Goal: Task Accomplishment & Management: Manage account settings

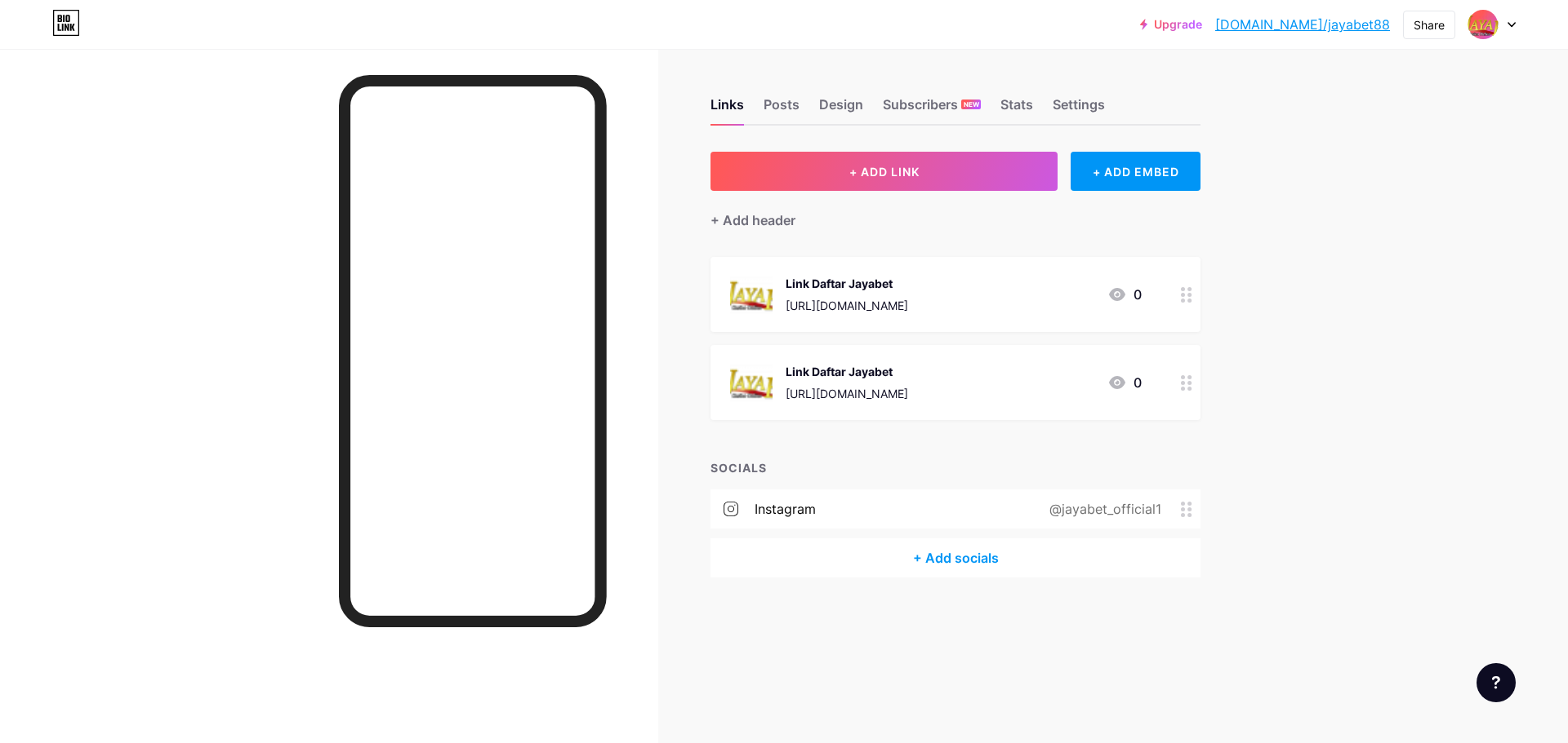
click at [898, 482] on div "SOCIALS instagram @jayabet_official1 + Add socials" at bounding box center [955, 518] width 490 height 119
click at [1202, 22] on link "Upgrade" at bounding box center [1170, 24] width 62 height 13
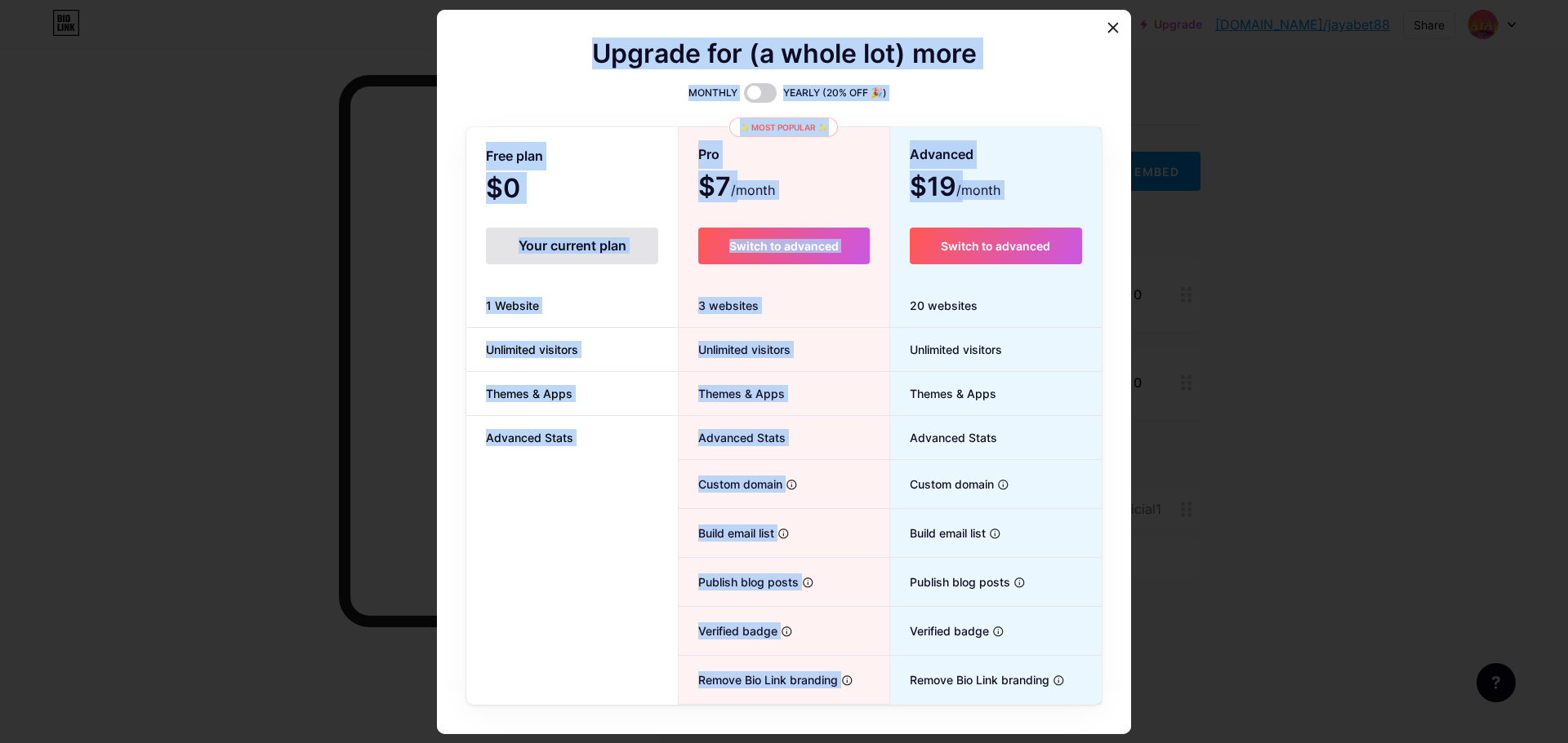
drag, startPoint x: 1102, startPoint y: 31, endPoint x: 694, endPoint y: 401, distance: 550.8
click at [862, 284] on div "Upgrade for (a whole lot) more MONTHLY YEARLY (20% OFF 🎉) Free plan $0 /month Y…" at bounding box center [783, 372] width 694 height 725
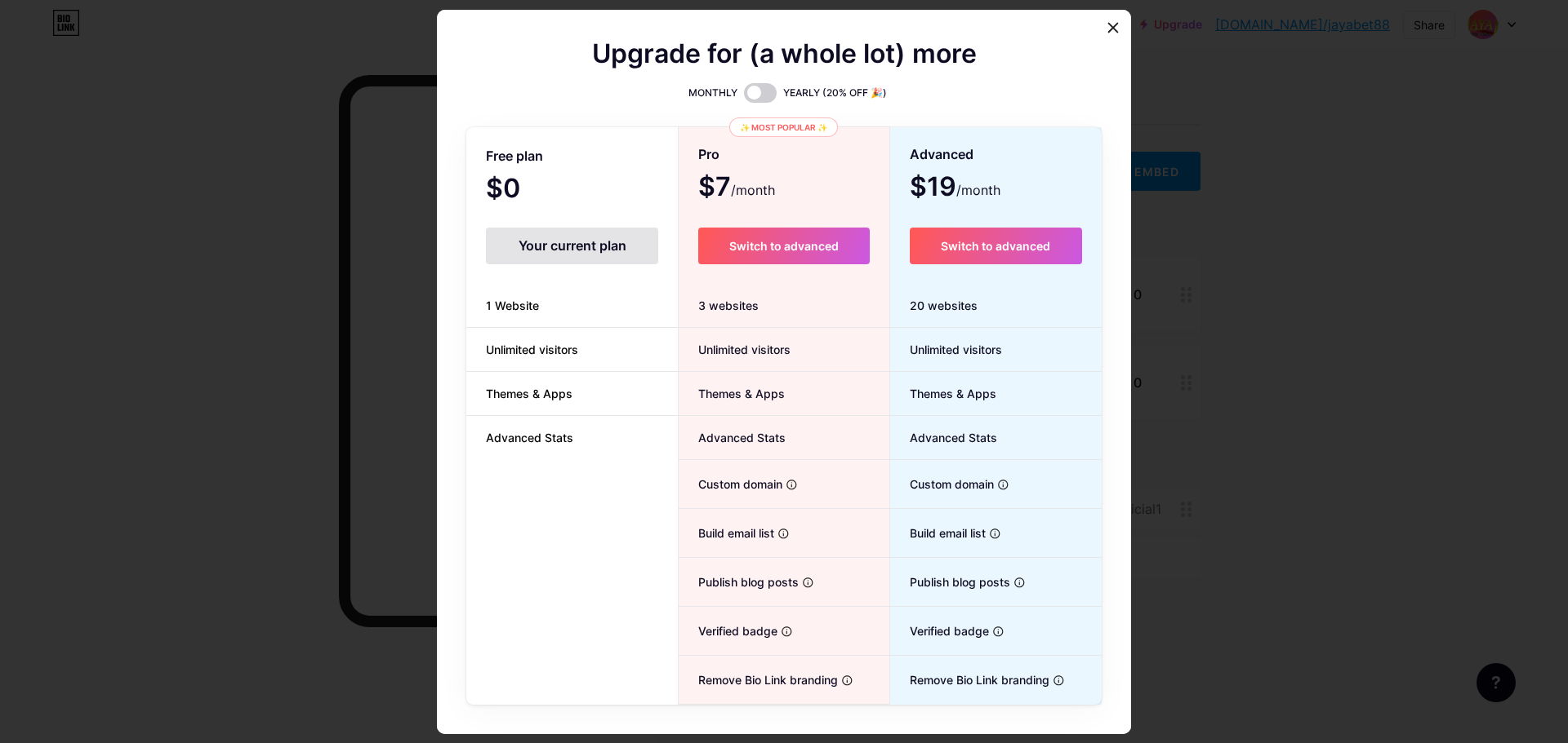
click at [726, 599] on li "Publish blog posts Start a blog in seconds, powered by a powerful editor" at bounding box center [784, 582] width 210 height 49
click at [726, 641] on li "Verified badge Add authenticity by showing a blue checkmark" at bounding box center [784, 631] width 210 height 49
click at [726, 685] on span "Remove Bio Link branding" at bounding box center [758, 679] width 159 height 17
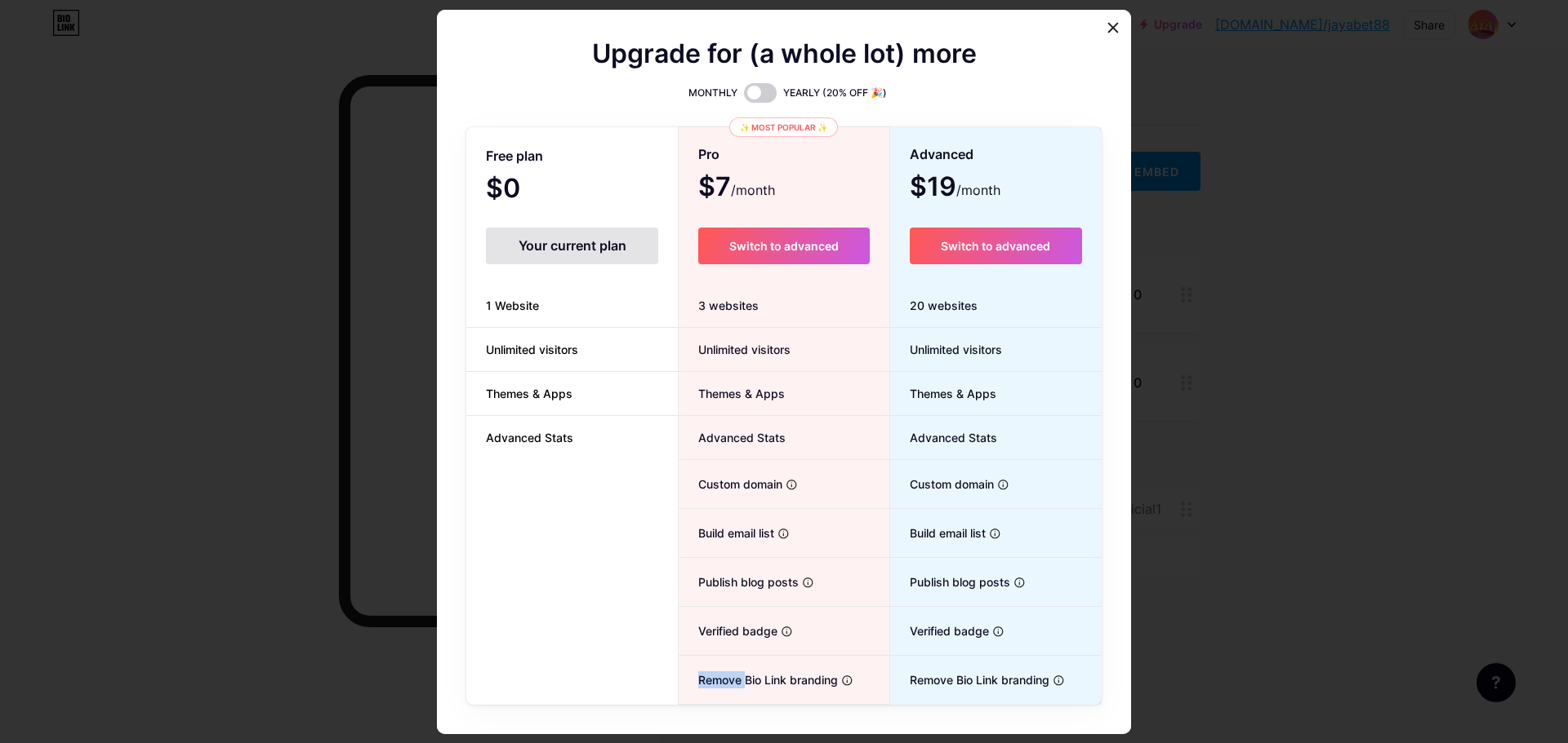
drag, startPoint x: 728, startPoint y: 685, endPoint x: 696, endPoint y: 535, distance: 153.4
click at [730, 685] on span "Remove Bio Link branding" at bounding box center [758, 679] width 159 height 17
click at [694, 535] on span "Build email list" at bounding box center [727, 533] width 96 height 17
click at [734, 495] on li "Custom domain Host it on your own personal domain" at bounding box center [784, 484] width 210 height 49
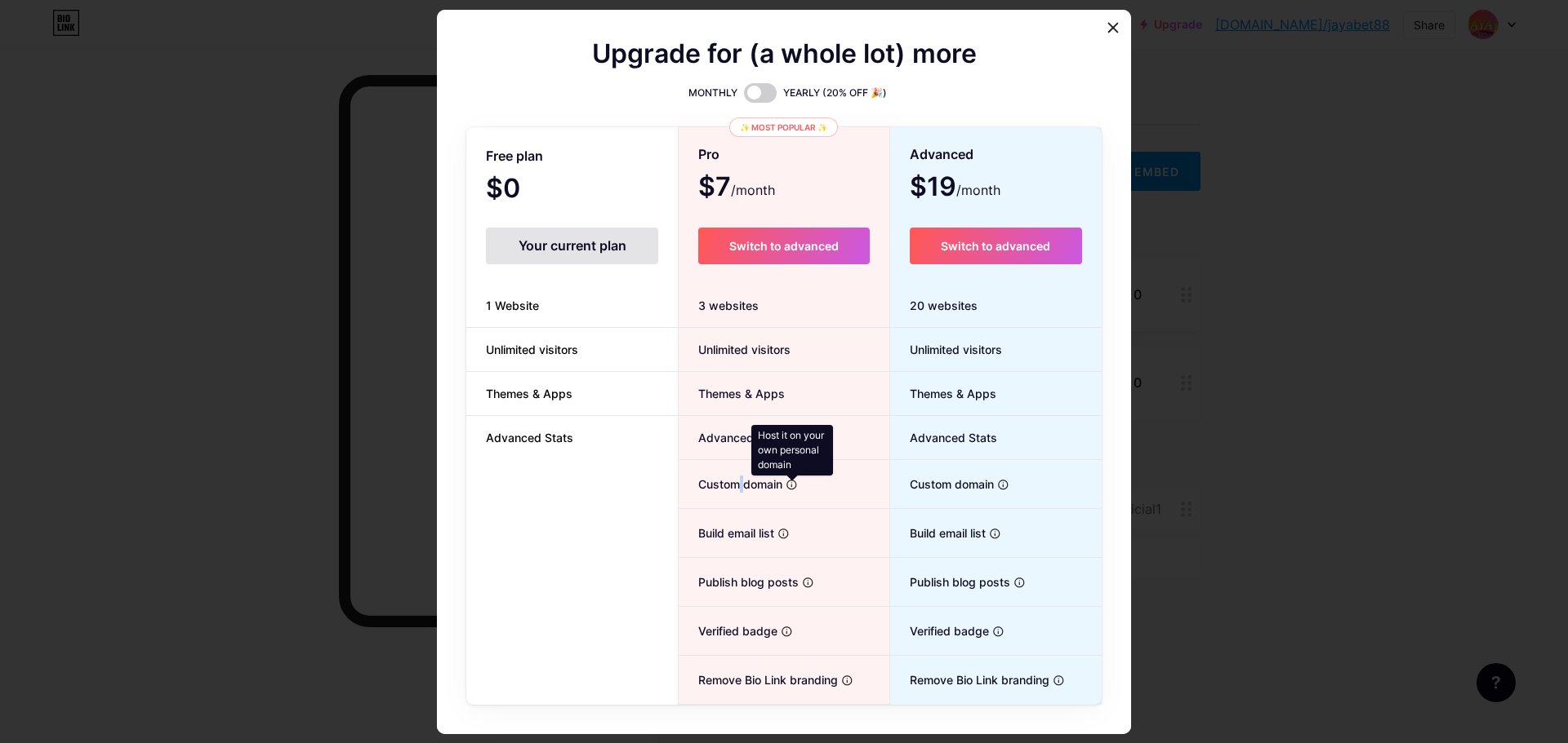
click at [786, 480] on icon at bounding box center [791, 484] width 12 height 12
click at [740, 362] on li "Unlimited visitors" at bounding box center [784, 350] width 210 height 44
click at [904, 319] on div "20 websites" at bounding box center [996, 306] width 212 height 44
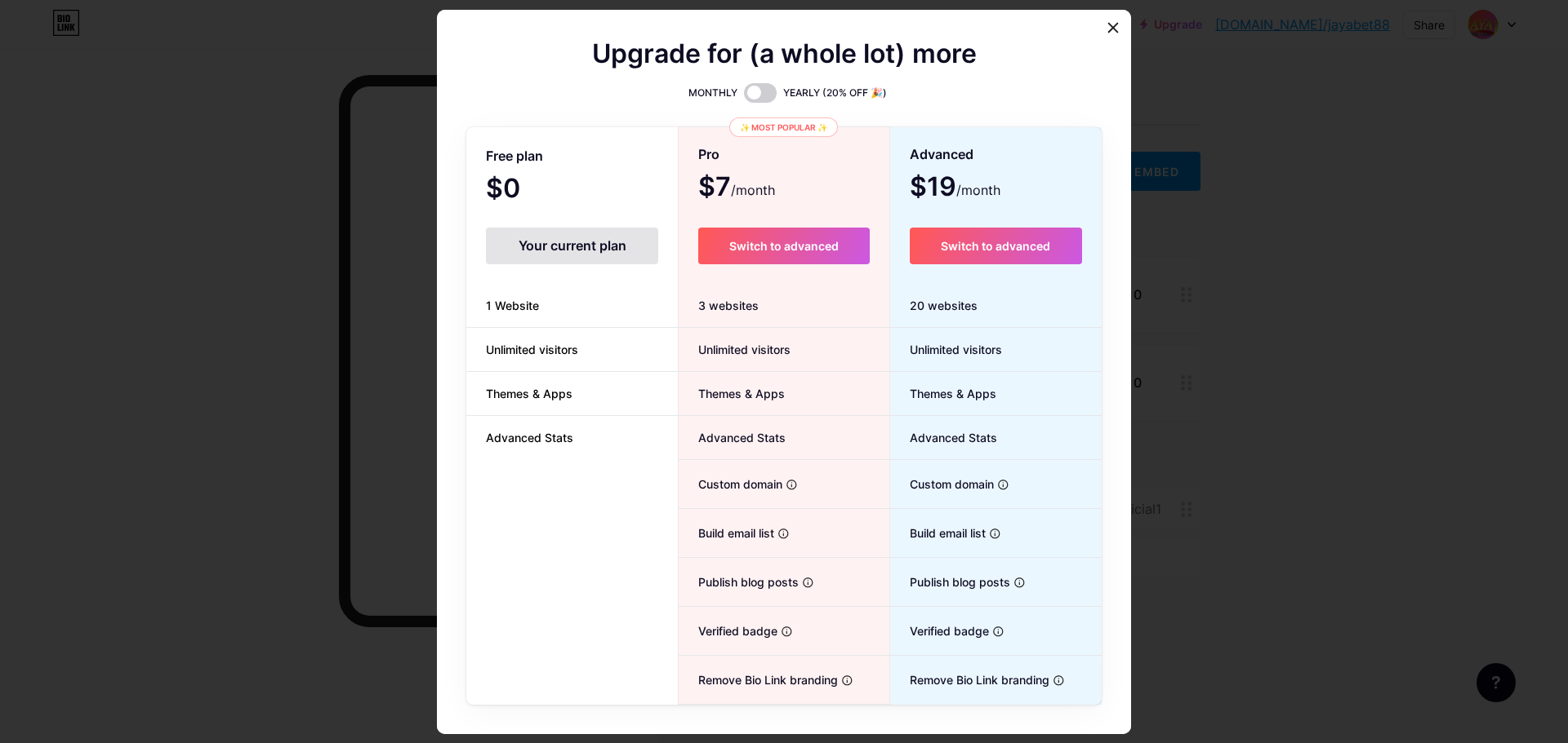
click at [918, 309] on div "20 websites" at bounding box center [996, 306] width 212 height 44
click at [913, 342] on span "Unlimited visitors" at bounding box center [945, 349] width 111 height 17
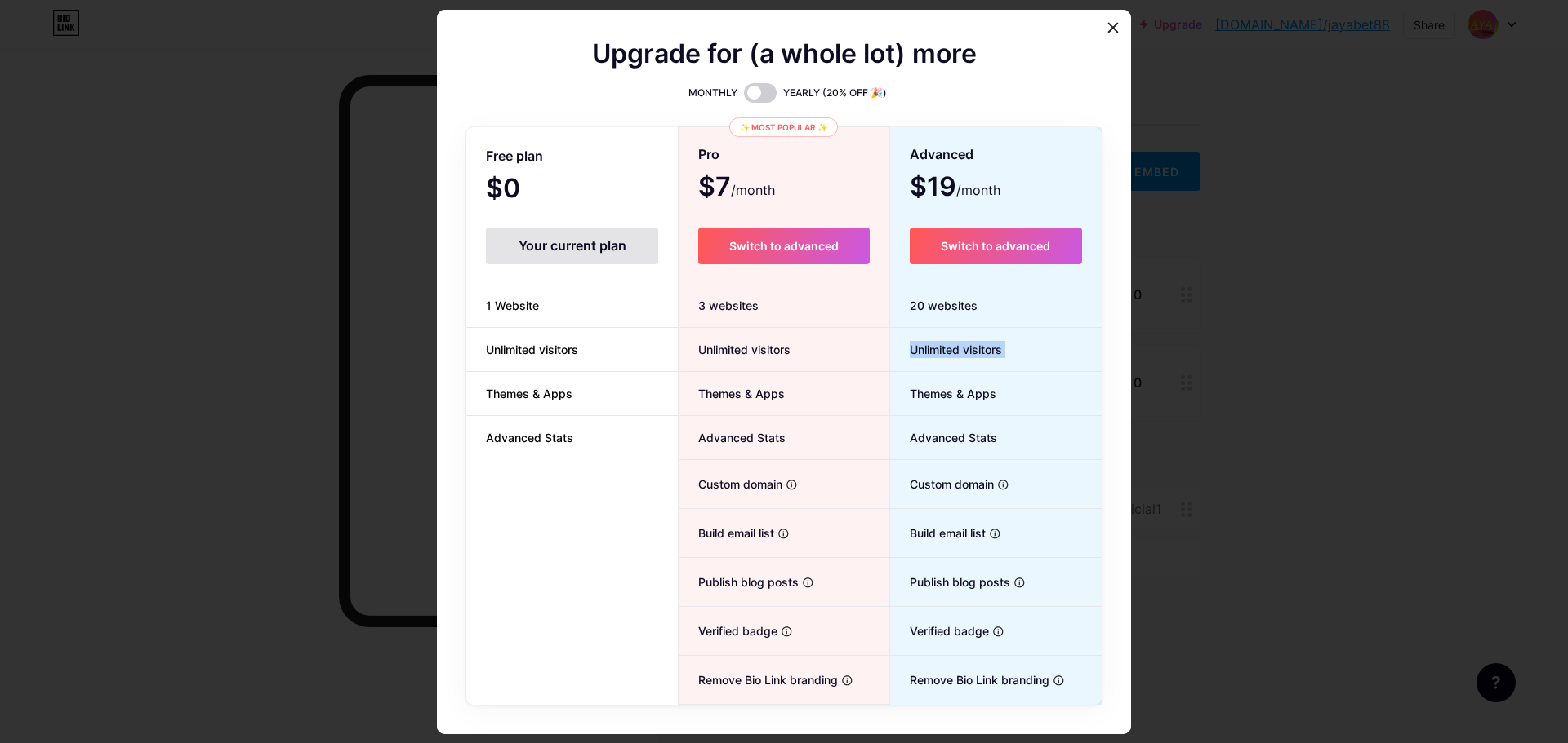
click at [913, 342] on span "Unlimited visitors" at bounding box center [945, 349] width 111 height 17
click at [625, 374] on li "Themes & Apps" at bounding box center [572, 394] width 212 height 44
click at [739, 331] on li "Unlimited visitors" at bounding box center [784, 350] width 210 height 44
click at [735, 311] on div "3 websites" at bounding box center [784, 306] width 210 height 44
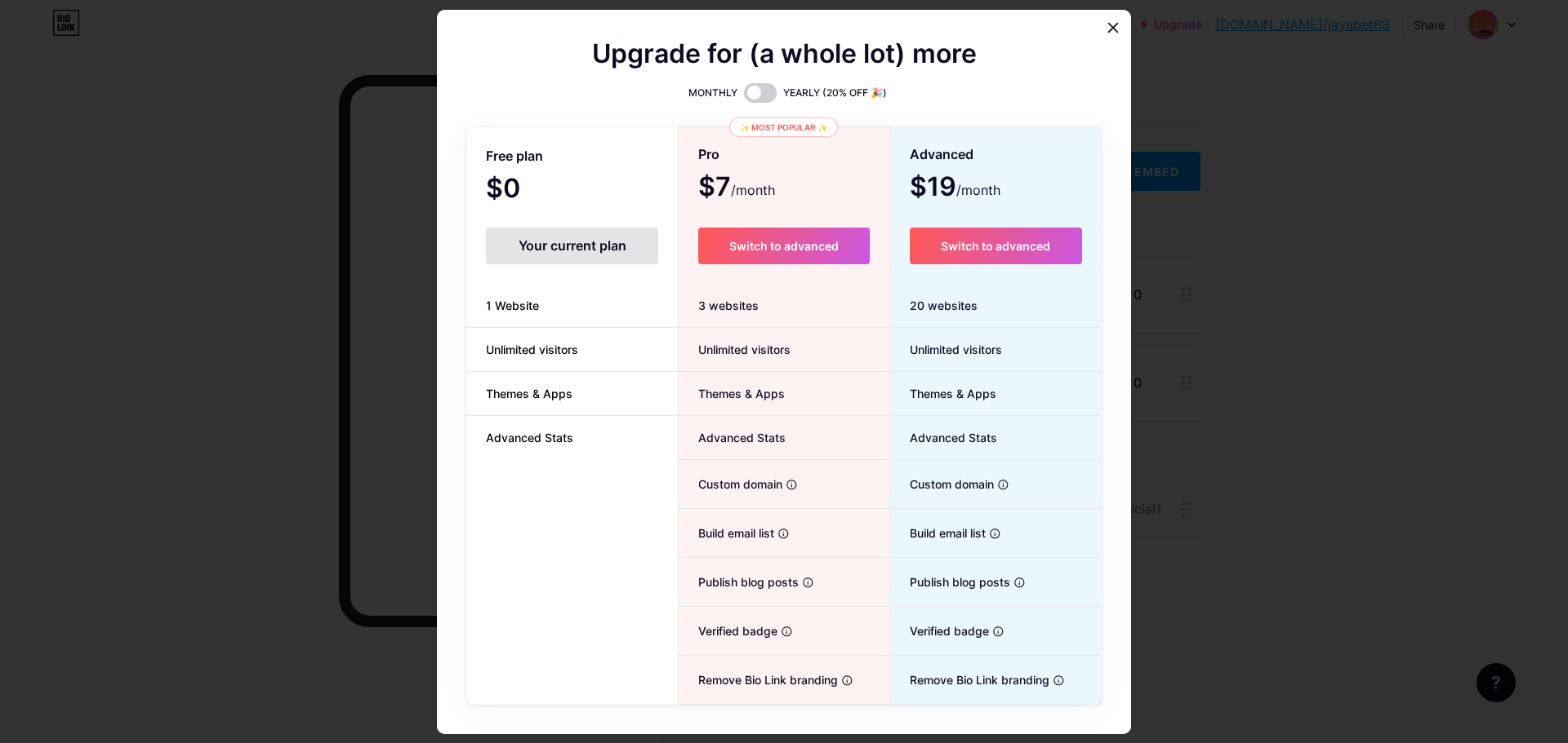
drag, startPoint x: 735, startPoint y: 311, endPoint x: 887, endPoint y: 290, distance: 153.4
click at [735, 310] on div "3 websites" at bounding box center [784, 306] width 210 height 44
click at [890, 290] on div "20 websites" at bounding box center [996, 306] width 212 height 44
click at [911, 299] on div "20 websites" at bounding box center [996, 306] width 212 height 44
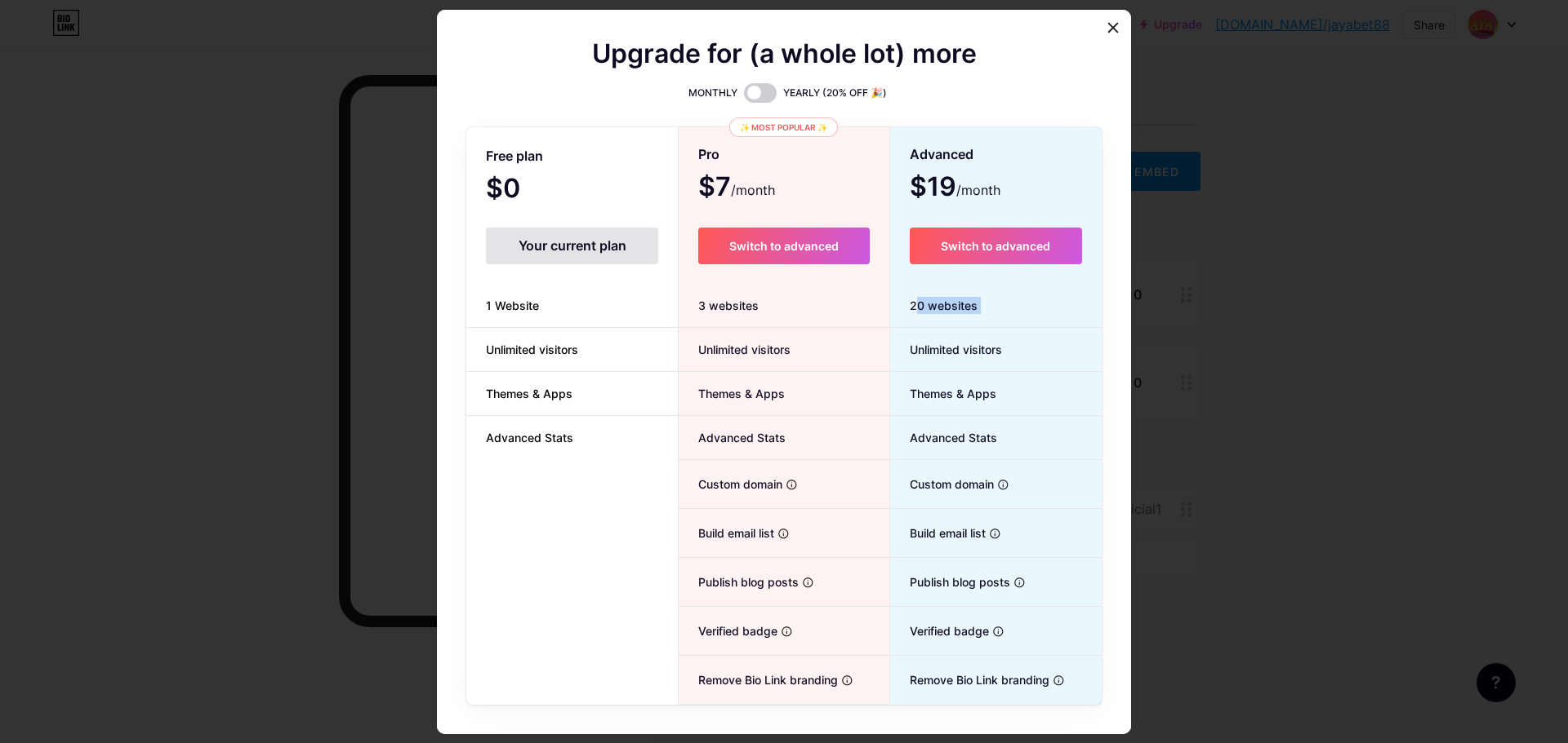
click at [907, 301] on div "20 websites" at bounding box center [996, 306] width 212 height 44
click at [752, 325] on div "3 websites" at bounding box center [784, 306] width 210 height 44
click at [759, 97] on span at bounding box center [759, 92] width 32 height 19
click at [743, 97] on input "checkbox" at bounding box center [743, 97] width 0 height 0
click at [754, 99] on span at bounding box center [759, 92] width 32 height 19
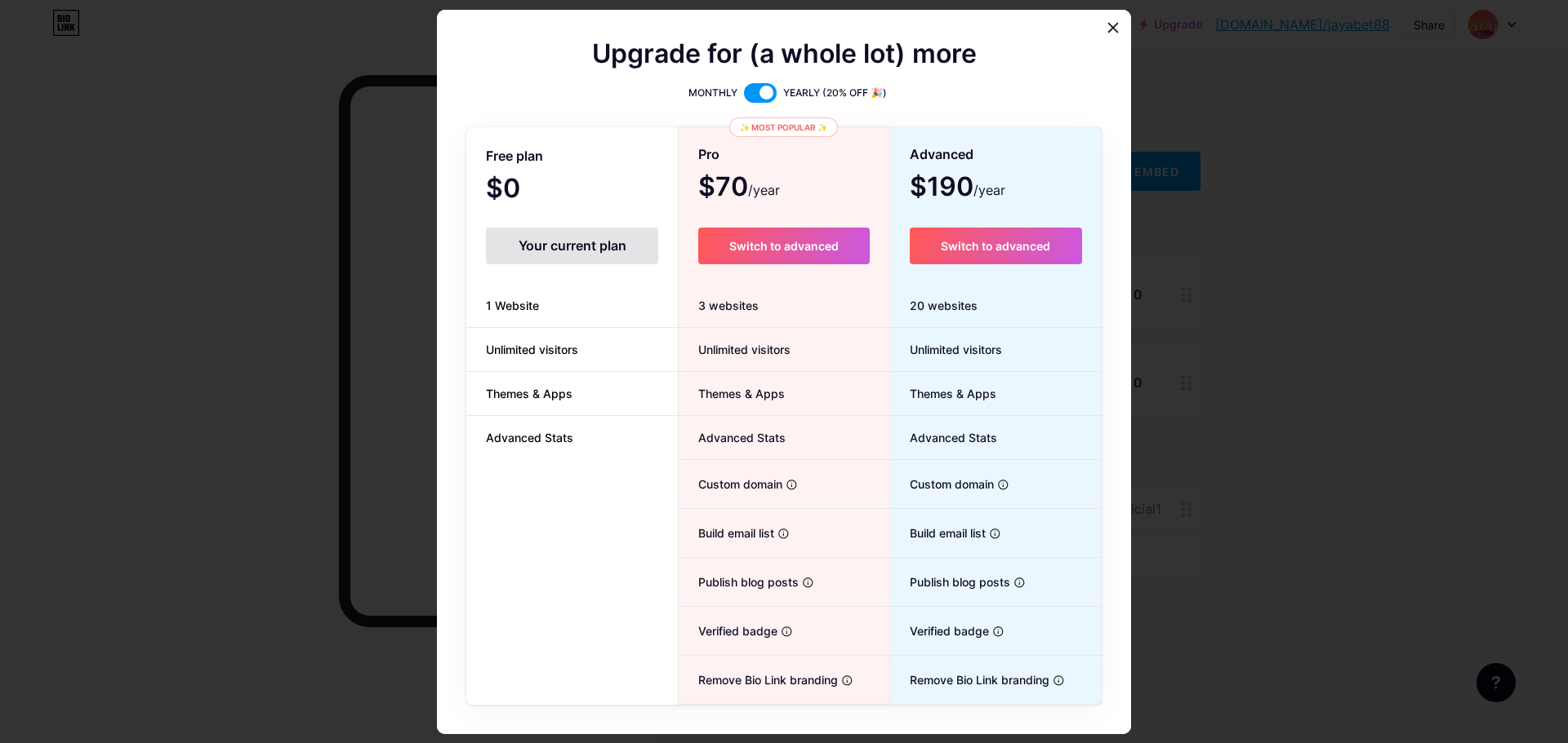
click at [743, 97] on input "checkbox" at bounding box center [743, 97] width 0 height 0
click at [754, 99] on span at bounding box center [759, 92] width 32 height 19
click at [743, 97] on input "checkbox" at bounding box center [743, 97] width 0 height 0
click at [754, 99] on span at bounding box center [759, 92] width 32 height 19
click at [743, 97] on input "checkbox" at bounding box center [743, 97] width 0 height 0
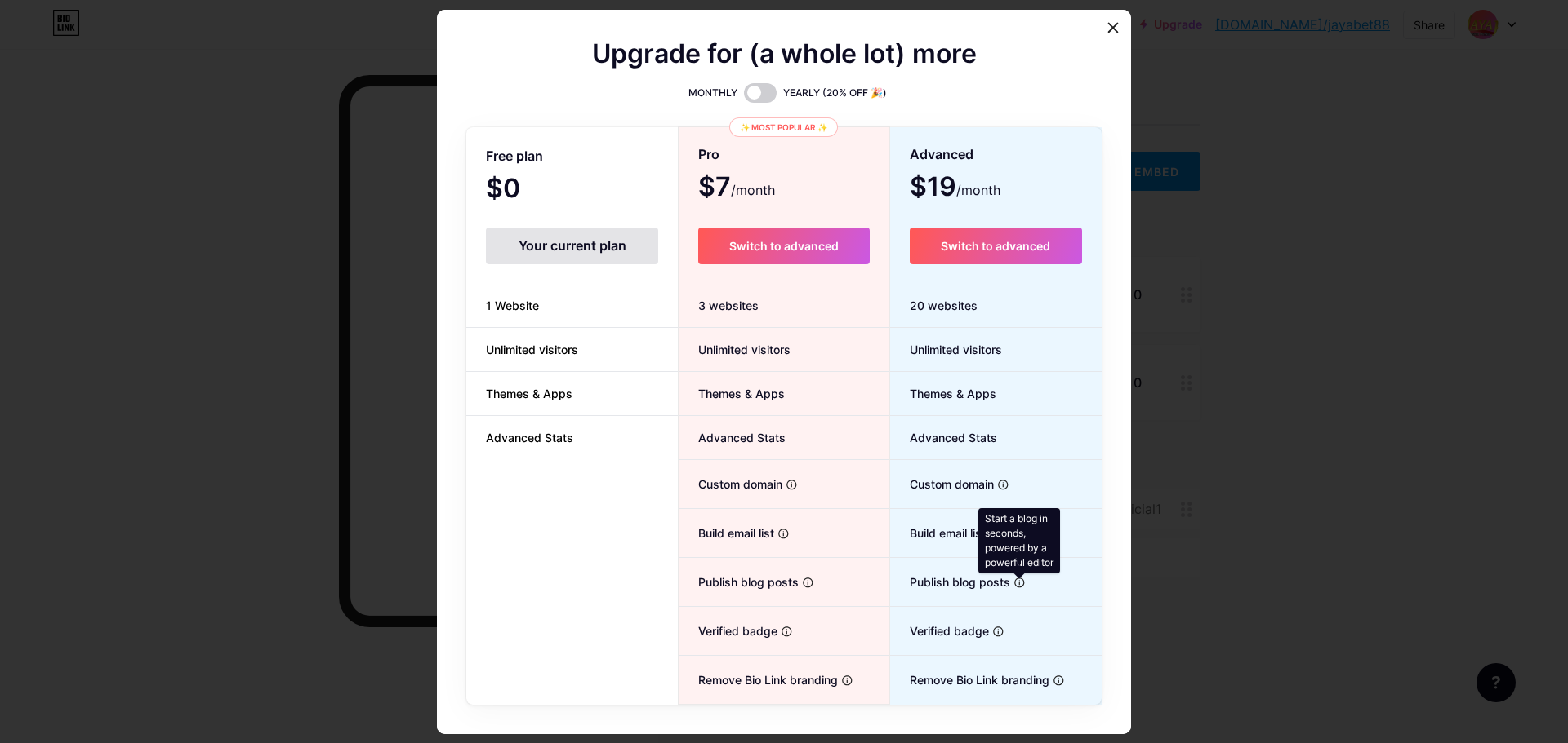
click at [1015, 583] on icon at bounding box center [1019, 583] width 12 height 12
click at [1013, 584] on icon at bounding box center [1019, 583] width 12 height 12
drag, startPoint x: 1012, startPoint y: 584, endPoint x: 998, endPoint y: 589, distance: 14.9
click at [1013, 584] on icon at bounding box center [1019, 583] width 12 height 12
click at [983, 621] on li "Verified badge Add authenticity by showing a blue checkmark" at bounding box center [996, 631] width 212 height 49
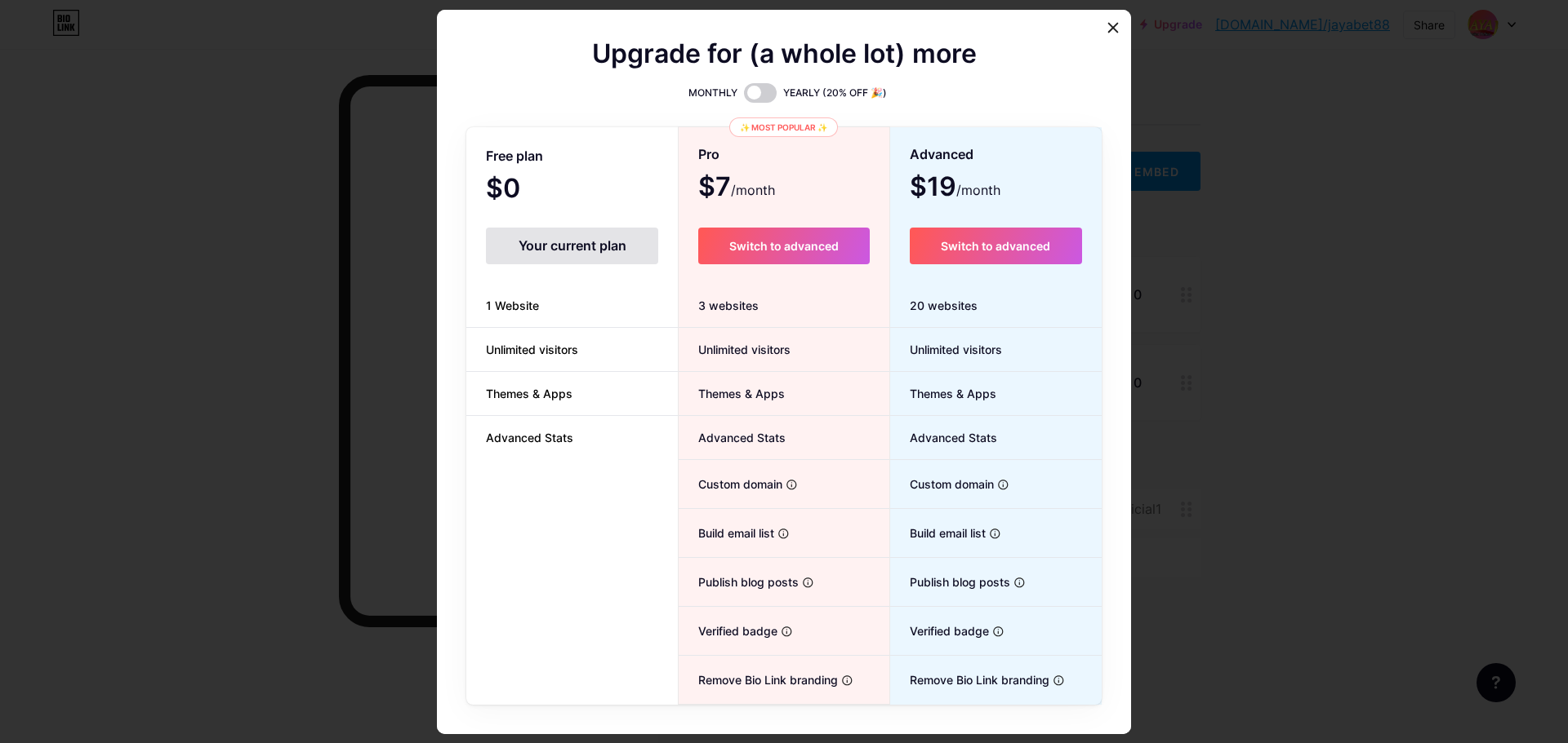
click at [809, 588] on div "Start a blog in seconds, powered by a powerful editor" at bounding box center [808, 585] width 18 height 17
click at [942, 315] on div "20 websites" at bounding box center [996, 306] width 212 height 44
click at [927, 353] on span "Unlimited visitors" at bounding box center [945, 349] width 111 height 17
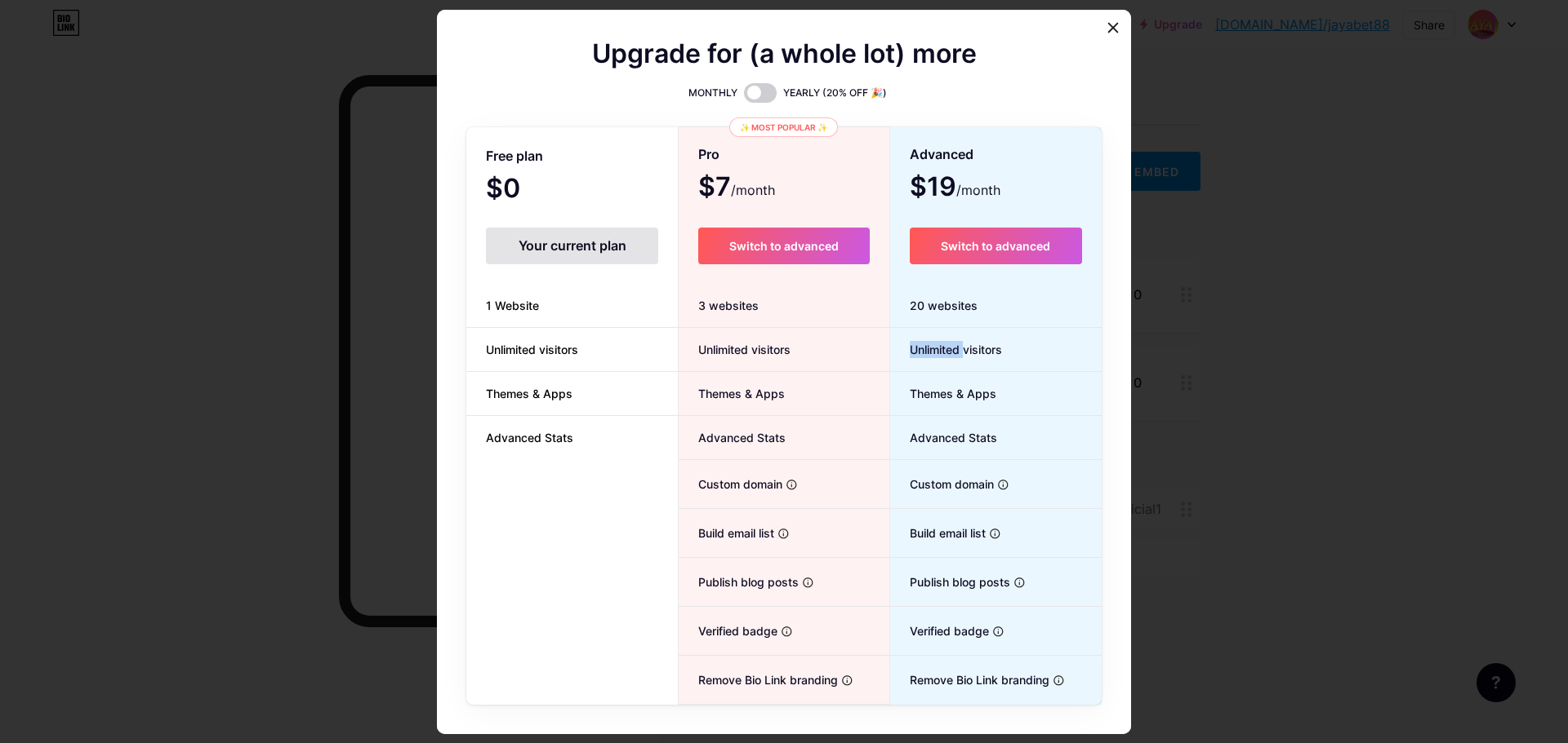
click at [927, 353] on span "Unlimited visitors" at bounding box center [945, 349] width 111 height 17
drag, startPoint x: 927, startPoint y: 353, endPoint x: 1018, endPoint y: 720, distance: 378.1
click at [927, 354] on span "Unlimited visitors" at bounding box center [945, 349] width 111 height 17
click at [792, 656] on li "Remove Bio Link branding Remove all credits and make it fully white-label" at bounding box center [784, 680] width 210 height 48
click at [844, 631] on li "Verified badge Add authenticity by showing a blue checkmark" at bounding box center [784, 631] width 210 height 49
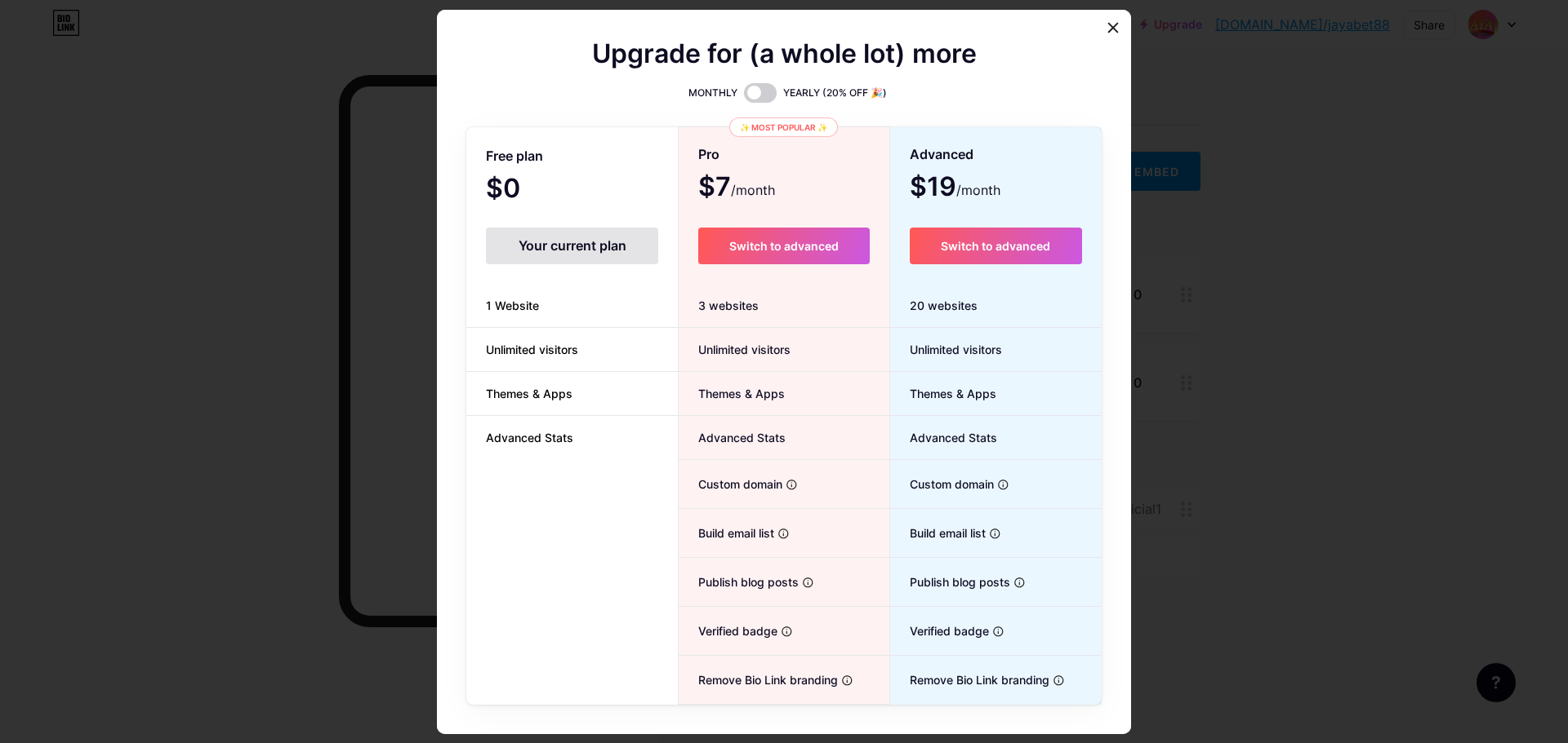
click at [848, 628] on li "Verified badge Add authenticity by showing a blue checkmark" at bounding box center [784, 631] width 210 height 49
click at [900, 658] on li "Remove Bio Link branding Remove all credits and make it fully white-label" at bounding box center [996, 680] width 212 height 48
click at [934, 644] on li "Verified badge Add authenticity by showing a blue checkmark" at bounding box center [996, 631] width 212 height 49
click at [519, 346] on span "Unlimited visitors" at bounding box center [532, 349] width 132 height 17
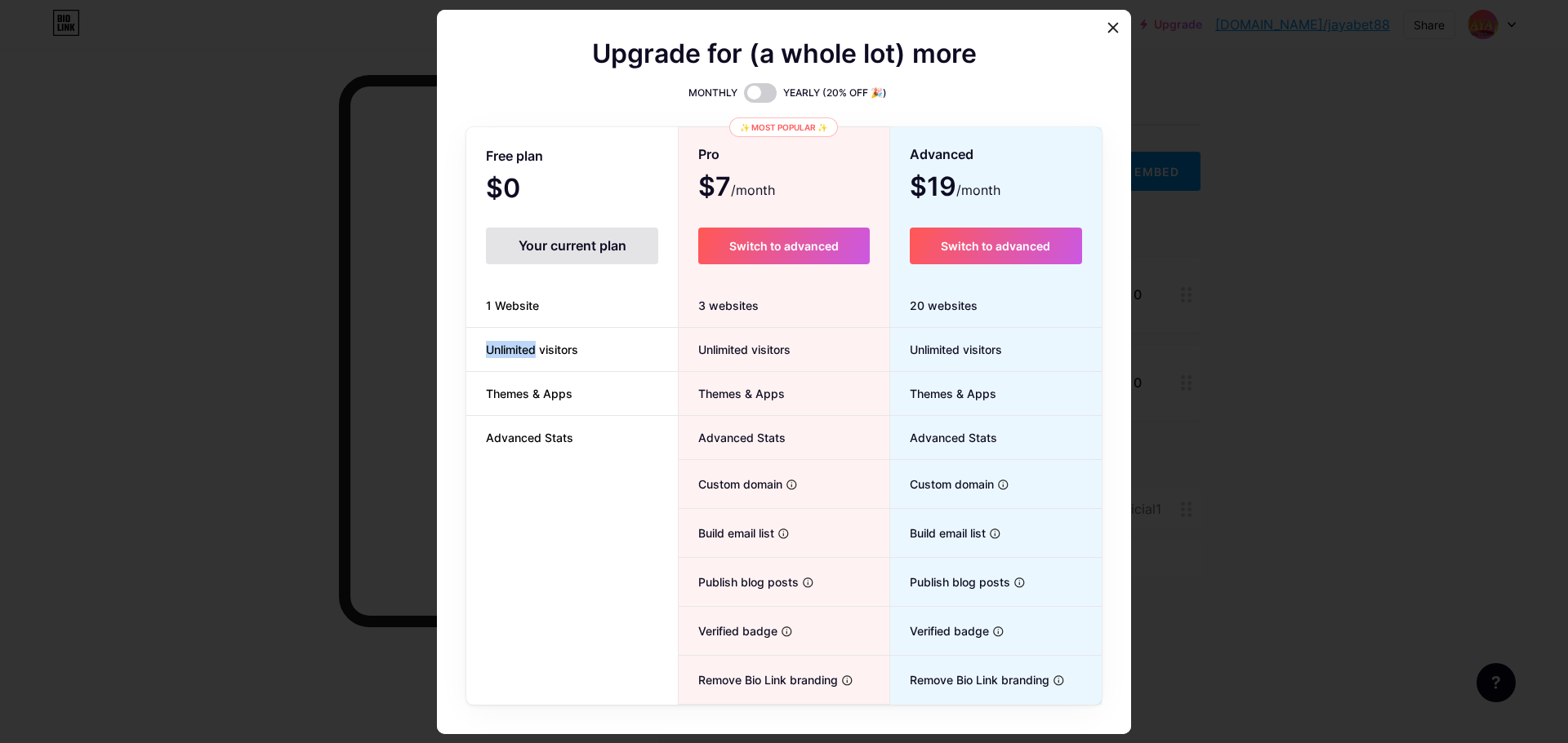
click at [519, 346] on span "Unlimited visitors" at bounding box center [532, 349] width 132 height 17
click at [518, 383] on li "Themes & Apps" at bounding box center [572, 394] width 212 height 44
click at [518, 384] on li "Themes & Apps" at bounding box center [572, 394] width 212 height 44
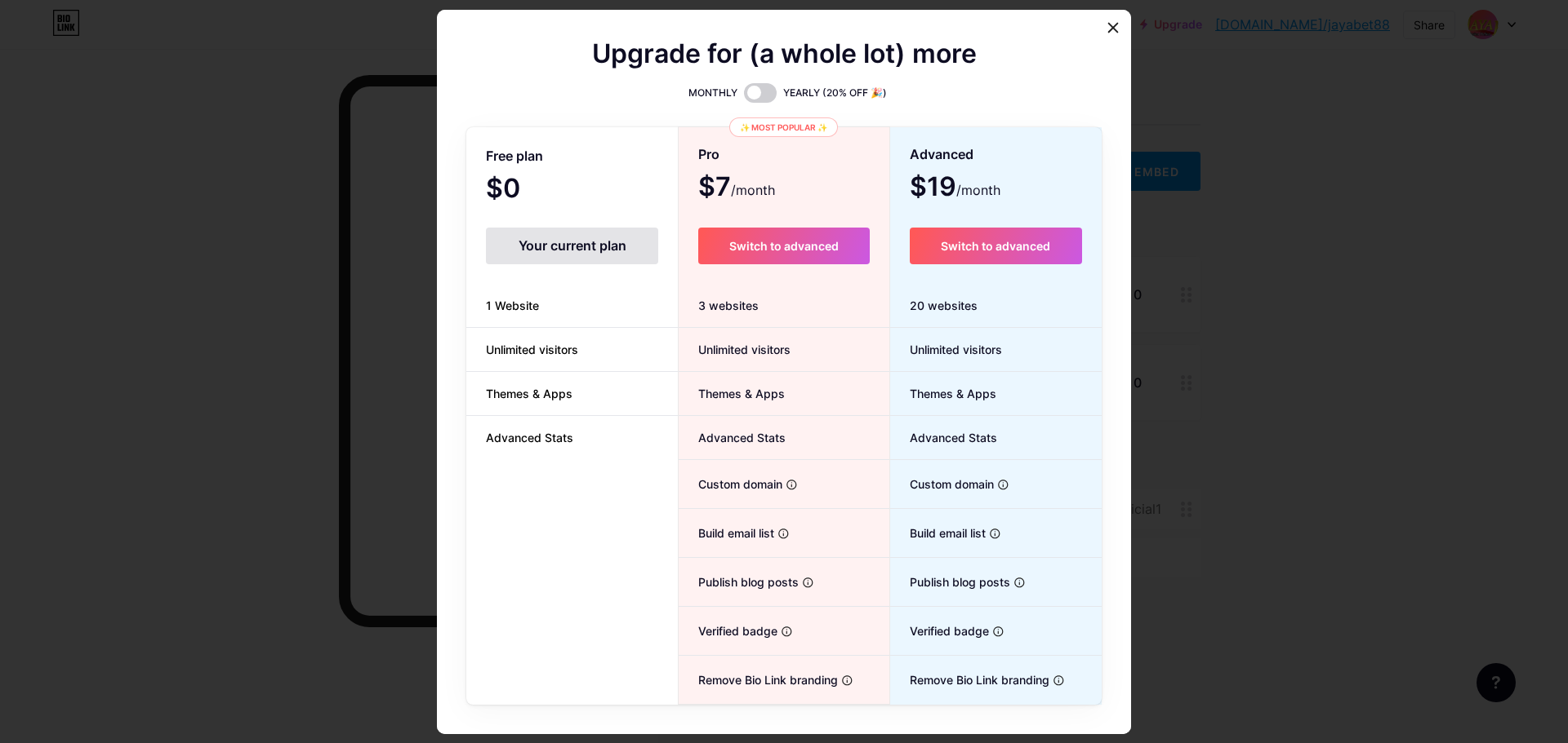
click at [531, 431] on span "Advanced Stats" at bounding box center [529, 437] width 126 height 17
copy div "Advanced Stats"
click at [702, 544] on li "Build email list Collect emails of your visitors and send them email updates" at bounding box center [784, 533] width 210 height 49
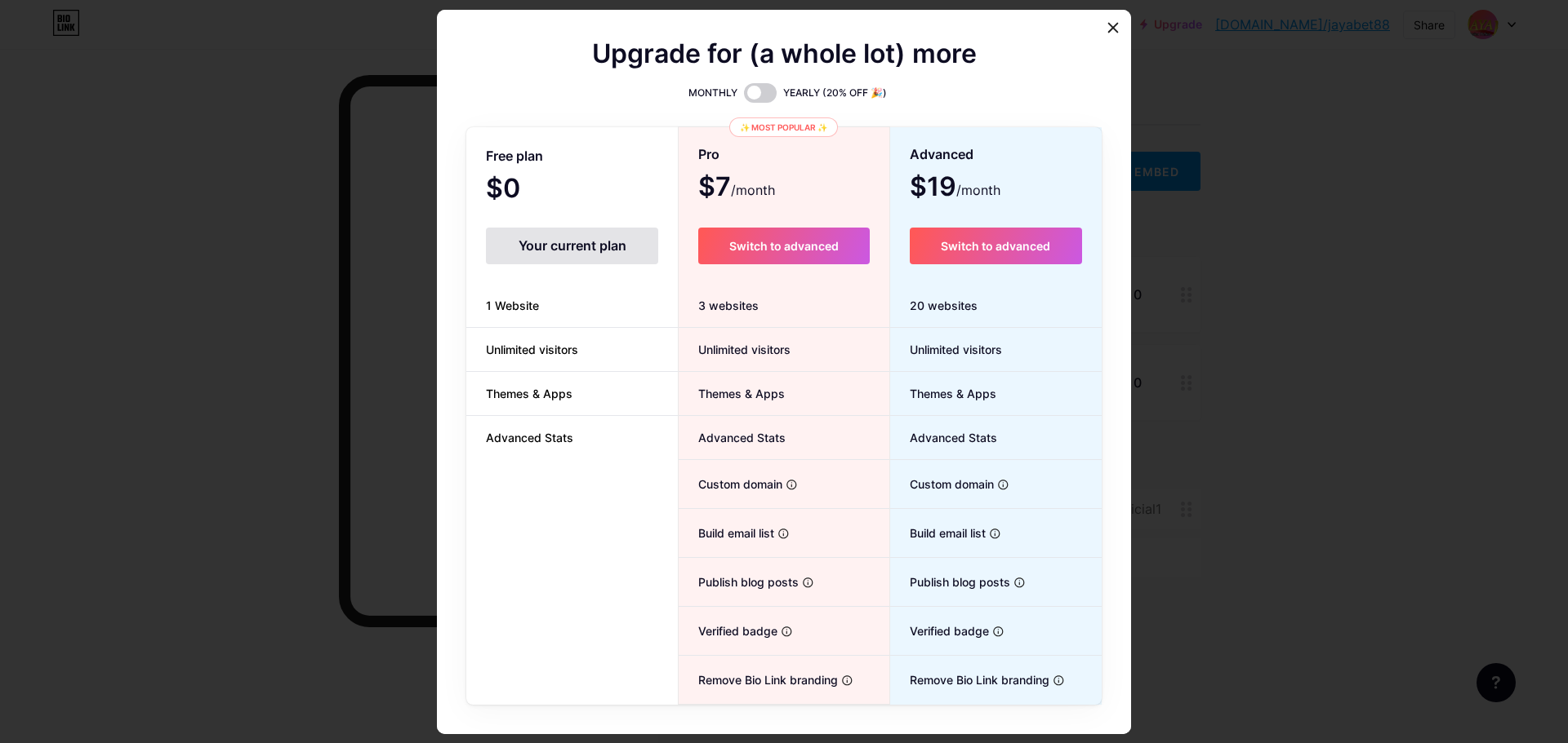
click at [748, 479] on span "Custom domain" at bounding box center [731, 484] width 104 height 17
click at [1098, 36] on div at bounding box center [1113, 28] width 29 height 29
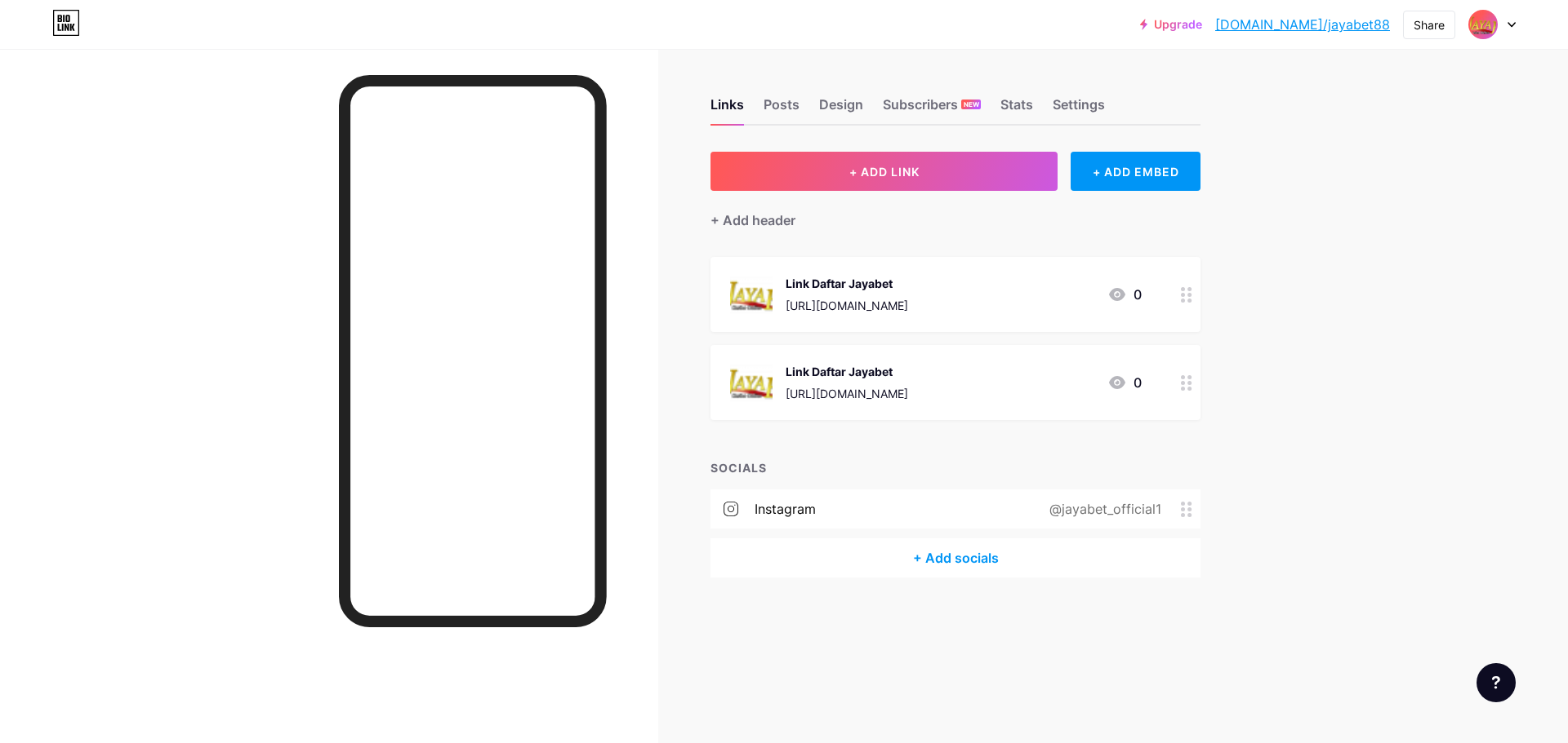
click at [1489, 36] on img at bounding box center [1482, 24] width 26 height 26
click at [1363, 183] on link "Account settings" at bounding box center [1413, 185] width 203 height 44
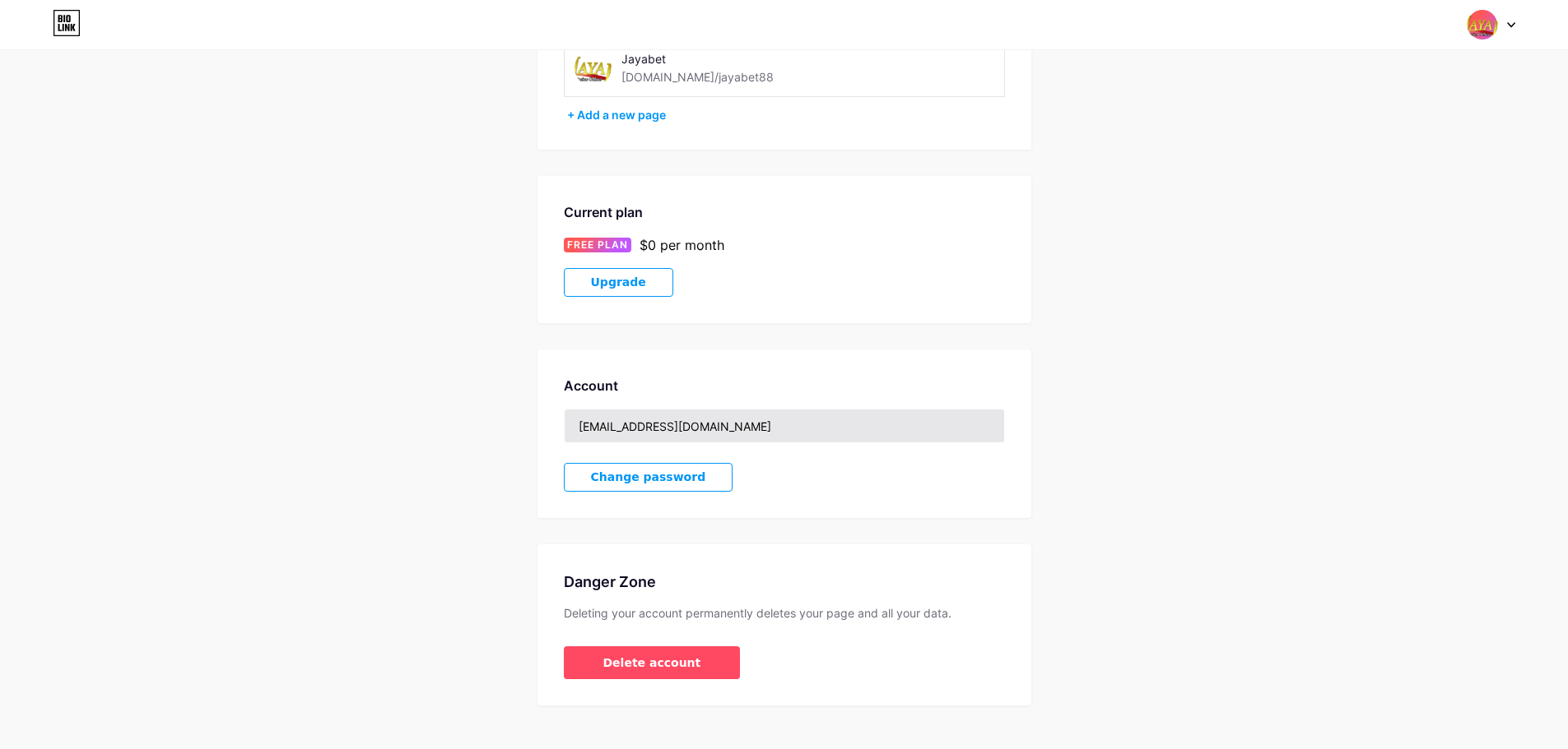
scroll to position [168, 0]
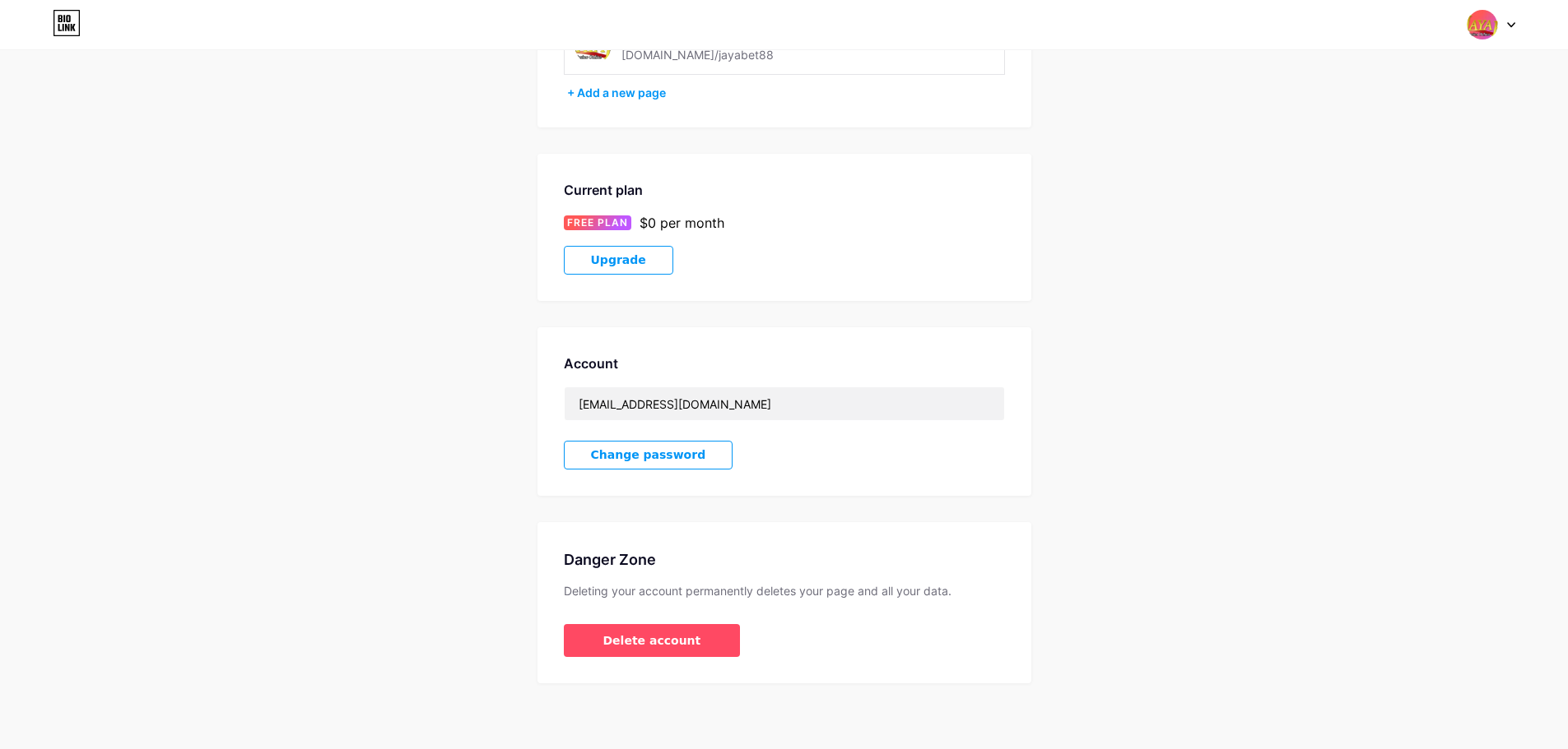
click at [64, 20] on icon at bounding box center [64, 19] width 2 height 7
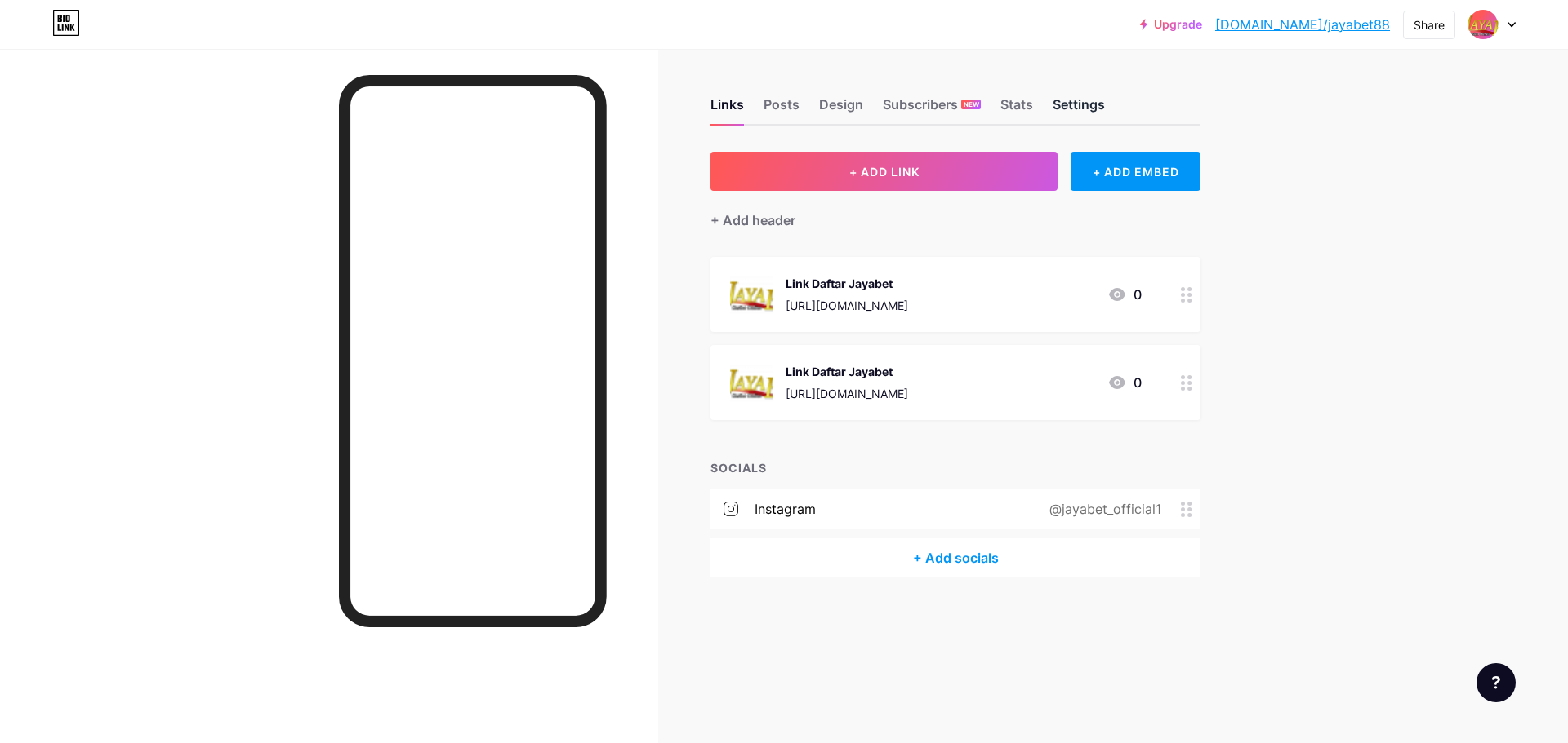
click at [1080, 109] on div "Settings" at bounding box center [1079, 110] width 53 height 29
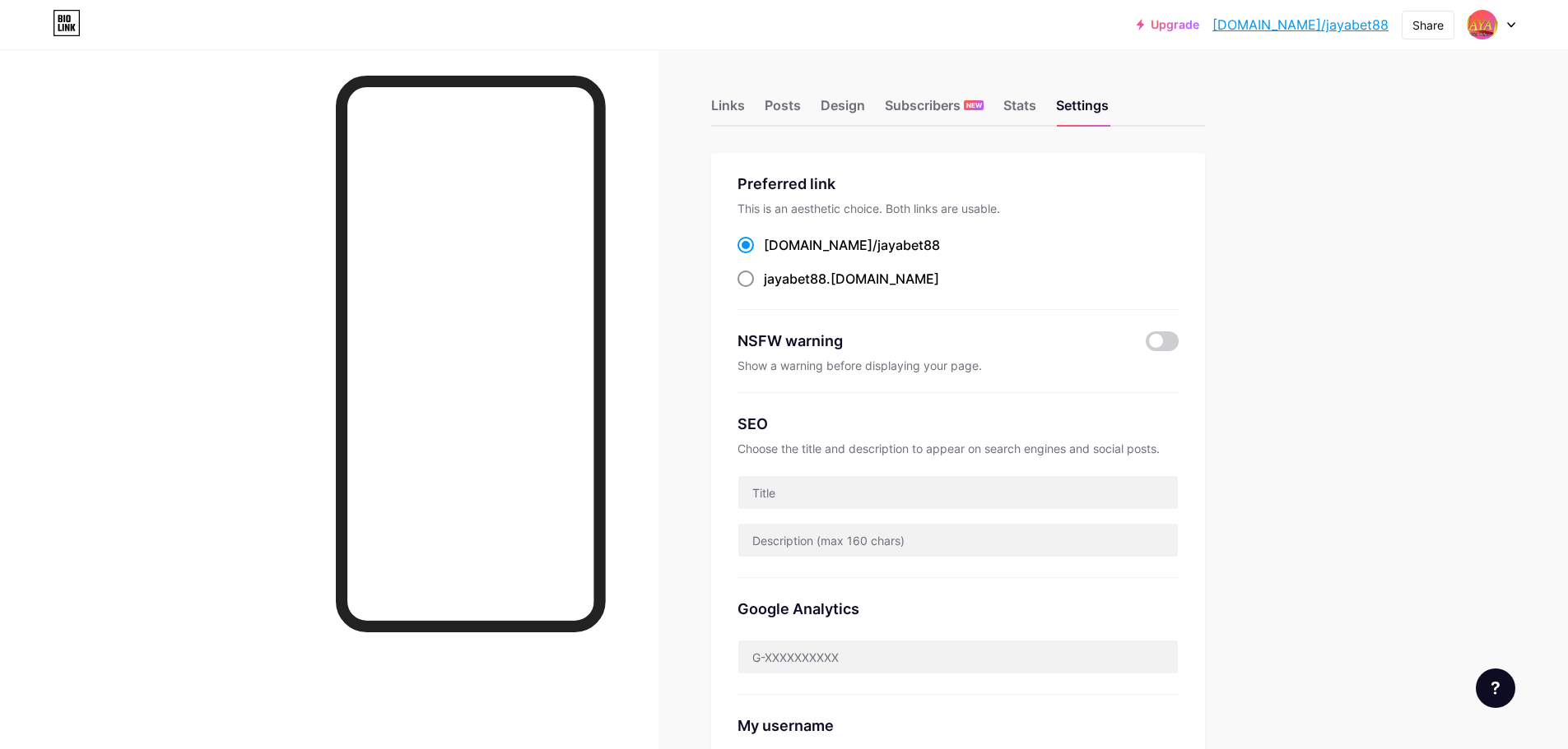
click at [778, 283] on span "jayabet88" at bounding box center [795, 279] width 62 height 17
click at [774, 289] on input "jayabet88 .[DOMAIN_NAME]" at bounding box center [770, 294] width 11 height 11
radio input "true"
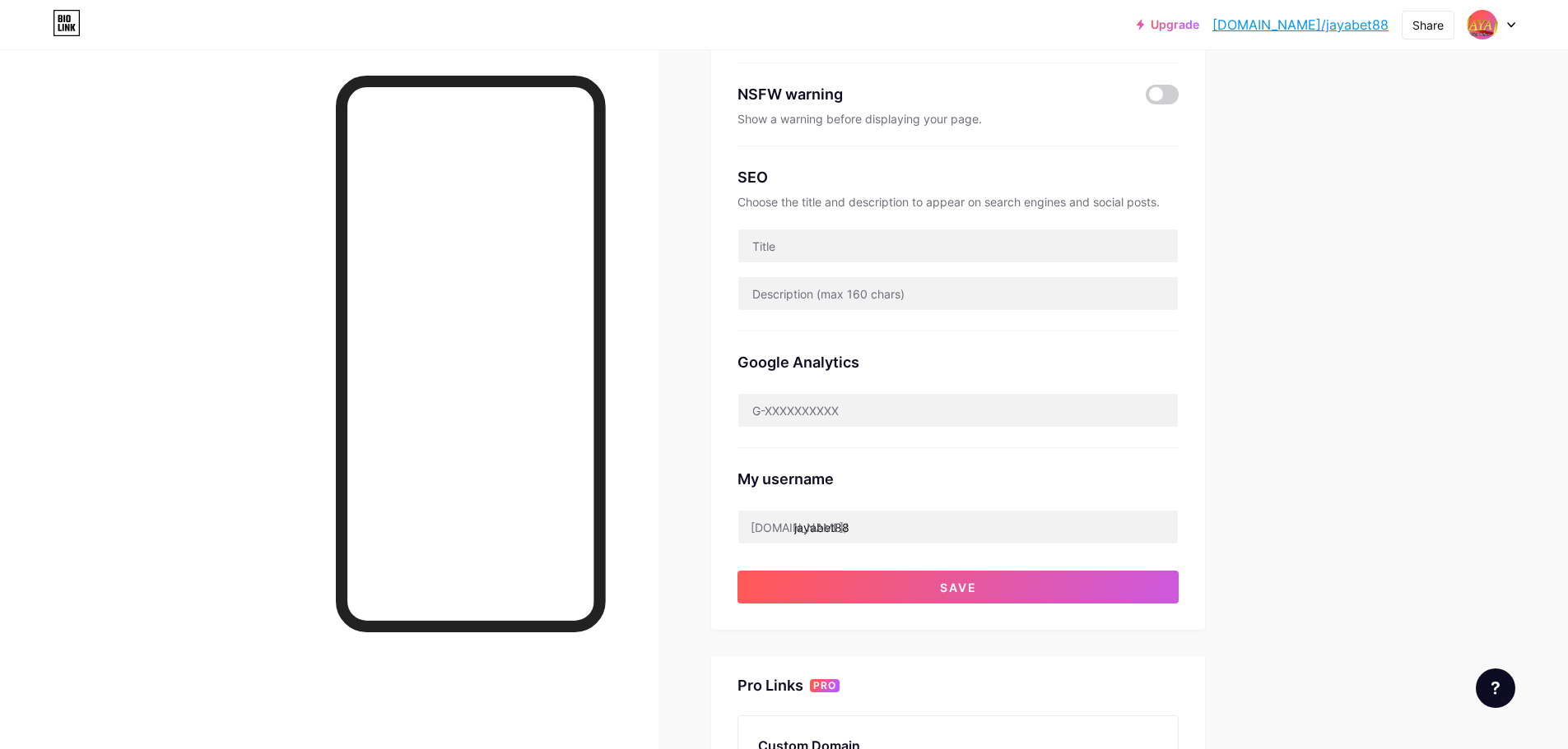
click at [824, 272] on div "SEO Choose the title and description to appear on search engines and social pos…" at bounding box center [957, 239] width 441 height 185
click at [835, 250] on input "text" at bounding box center [957, 245] width 439 height 32
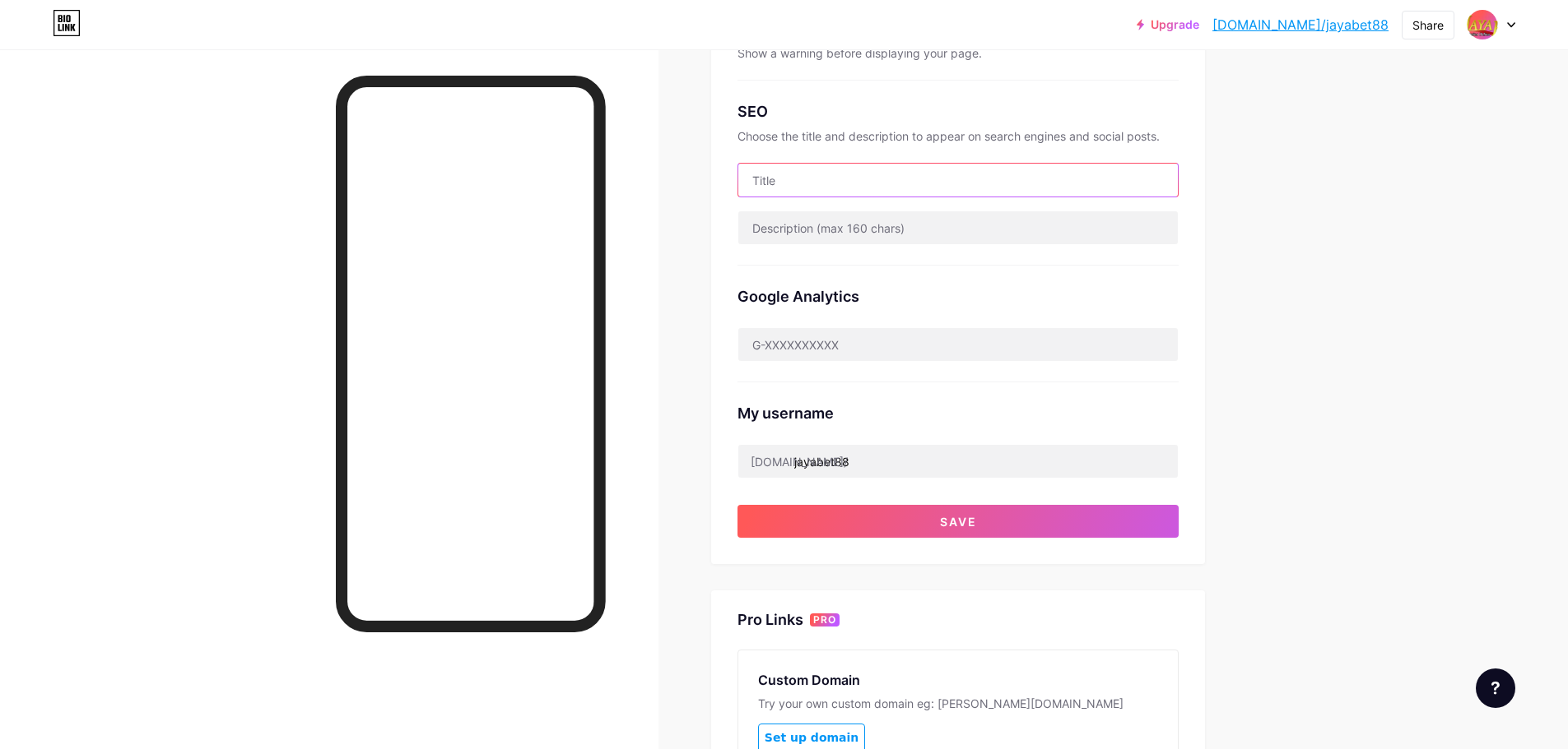
scroll to position [267, 0]
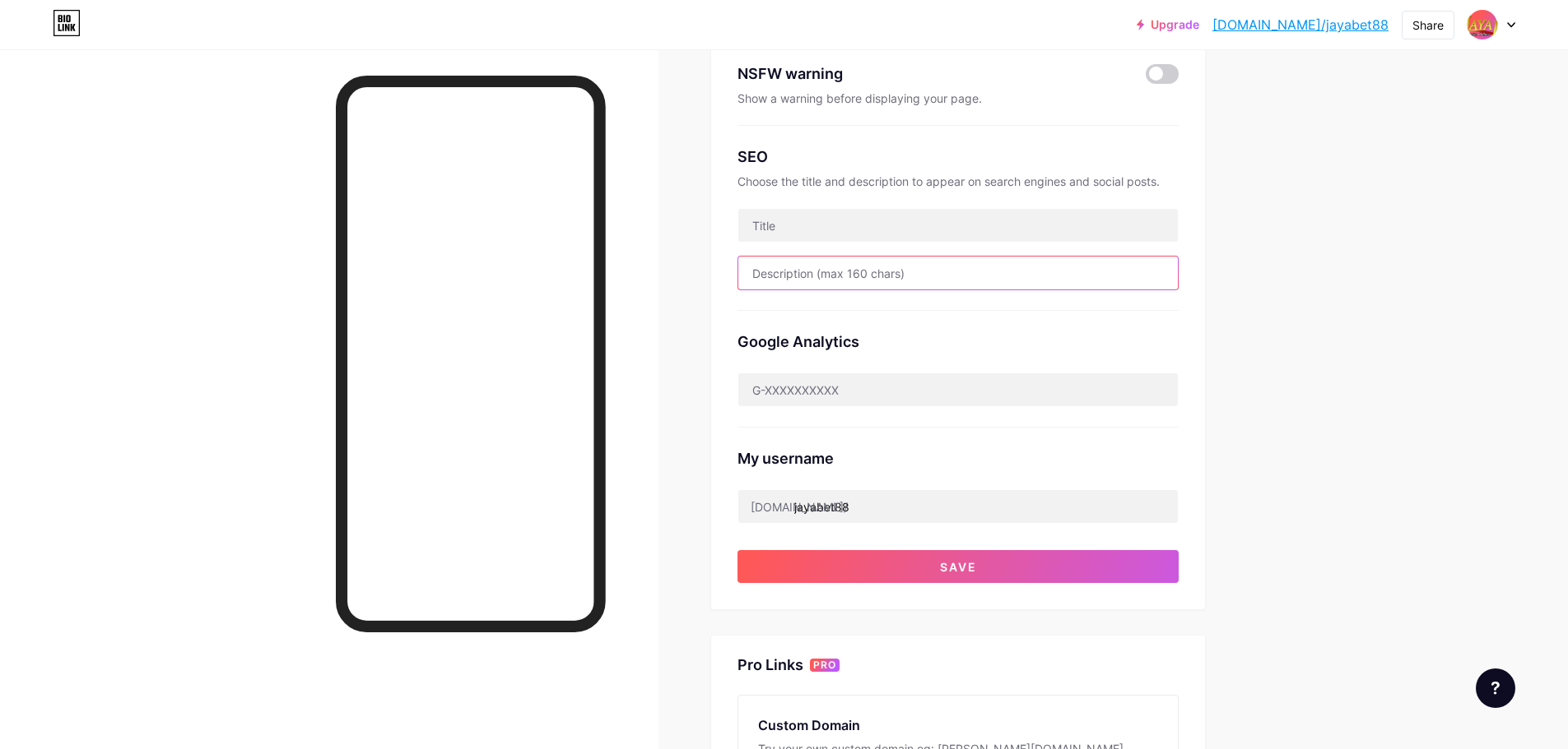
click at [864, 282] on input "text" at bounding box center [957, 273] width 439 height 32
click at [865, 242] on div "SEO Choose the title and description to appear on search engines and social pos…" at bounding box center [957, 218] width 441 height 185
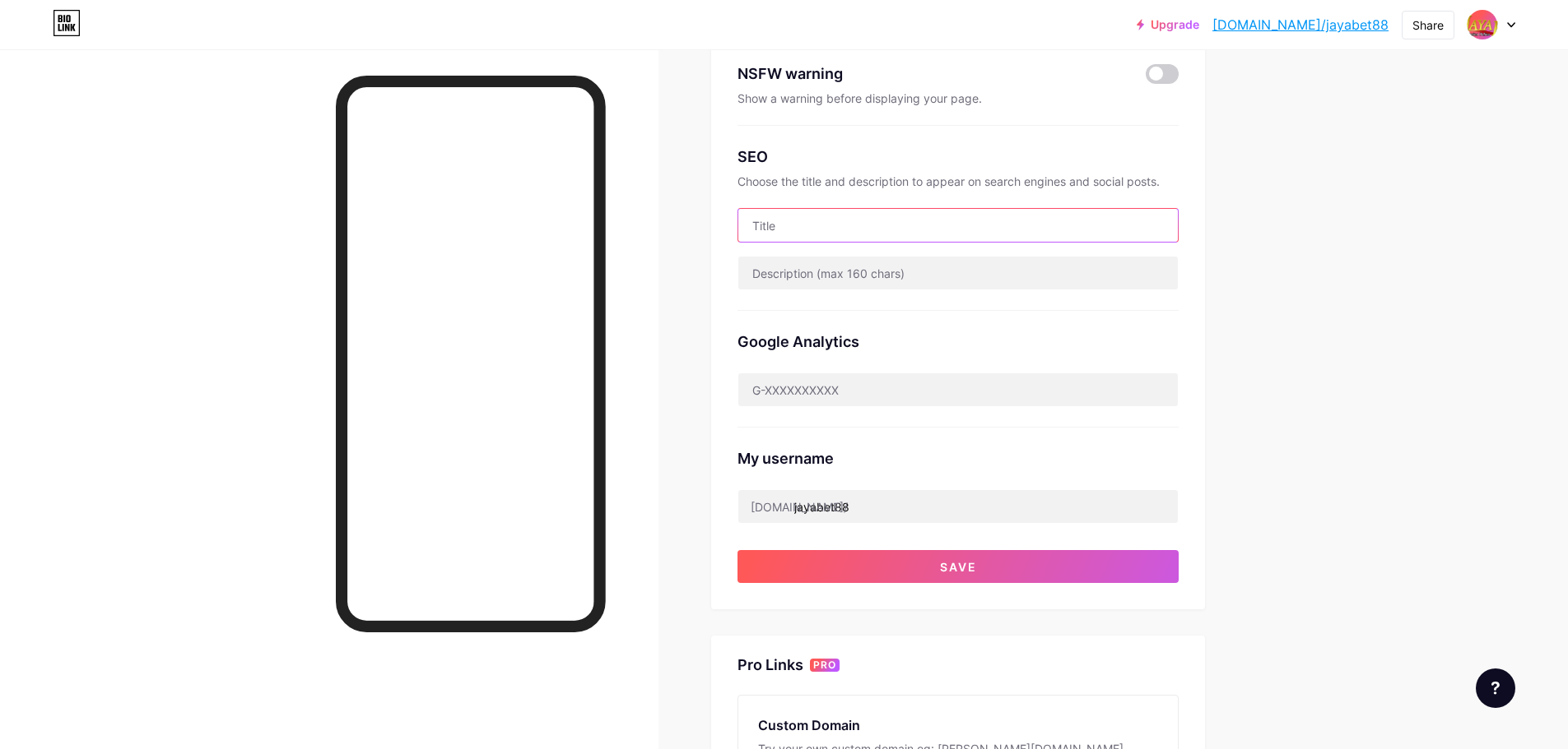
click at [866, 235] on input "text" at bounding box center [957, 225] width 439 height 32
type input "j"
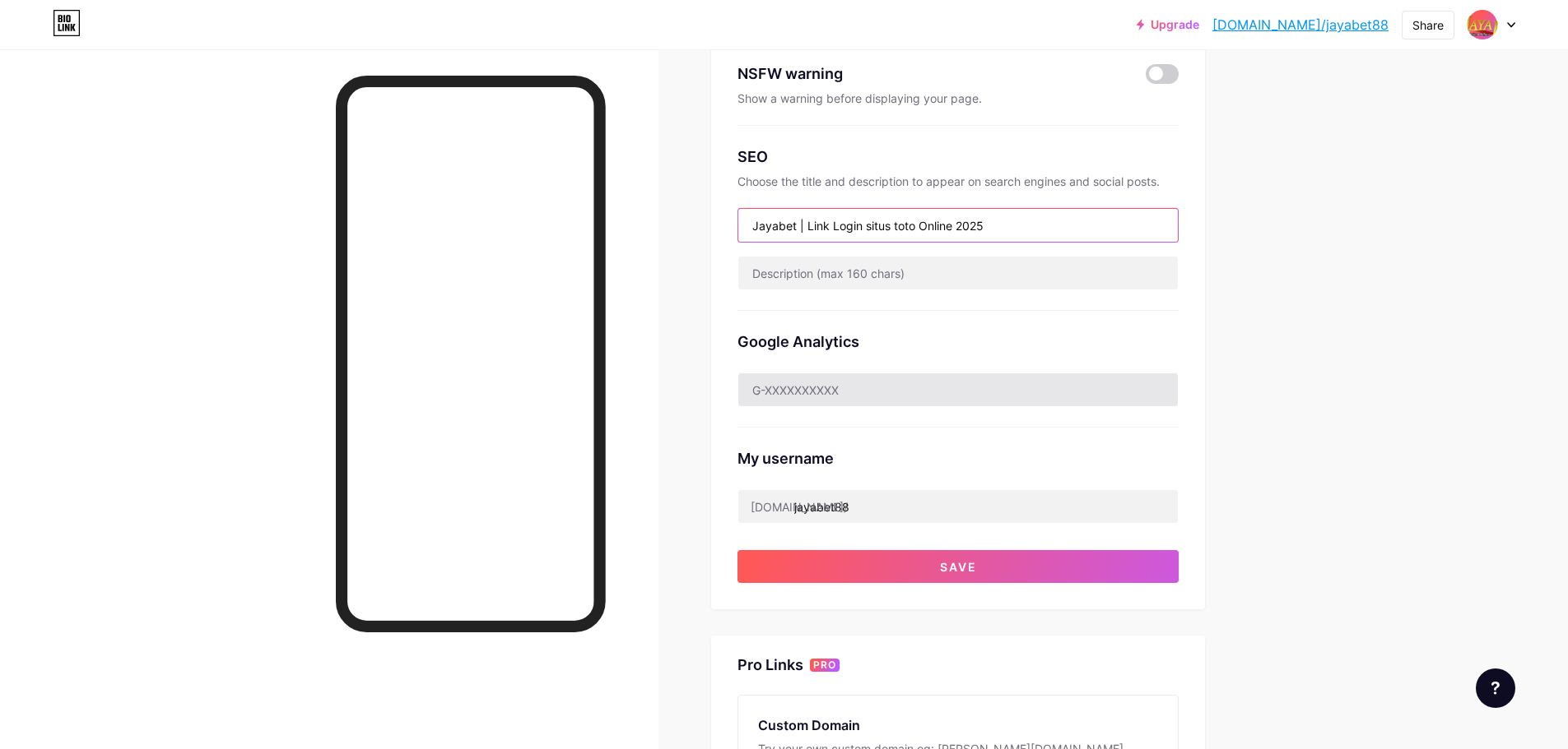
type input "Jayabet | Link Login situs toto Online 2025"
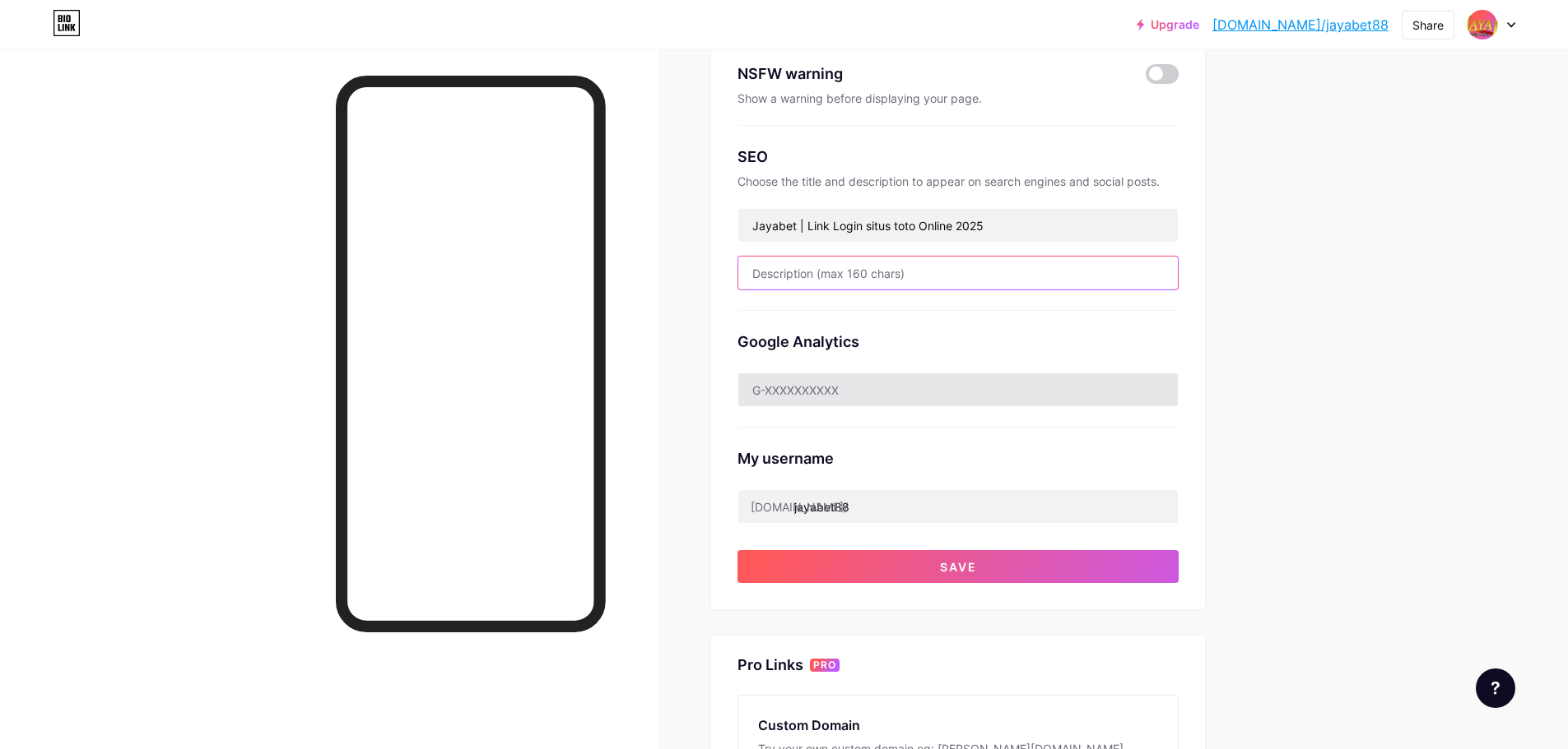
type input "S"
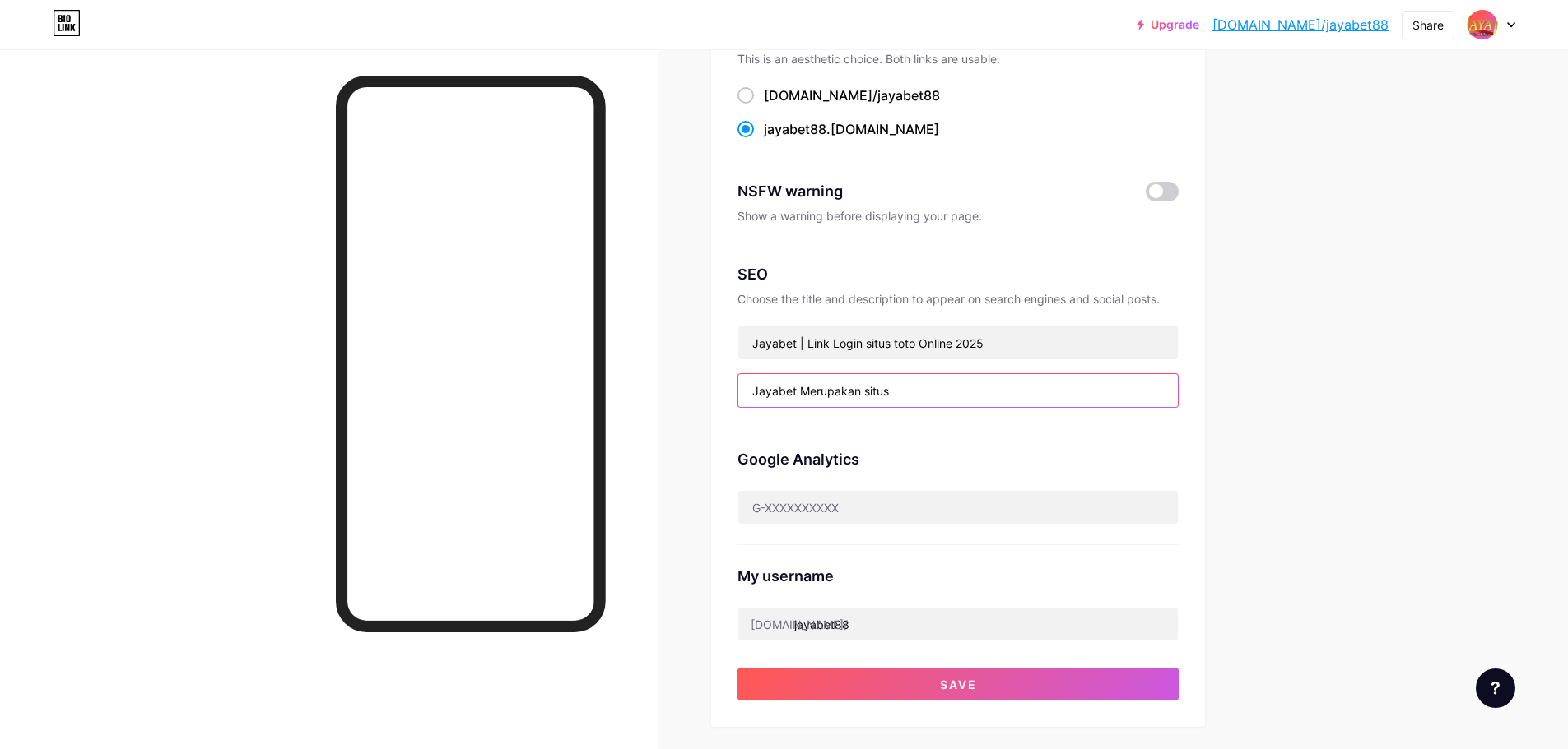
scroll to position [20, 0]
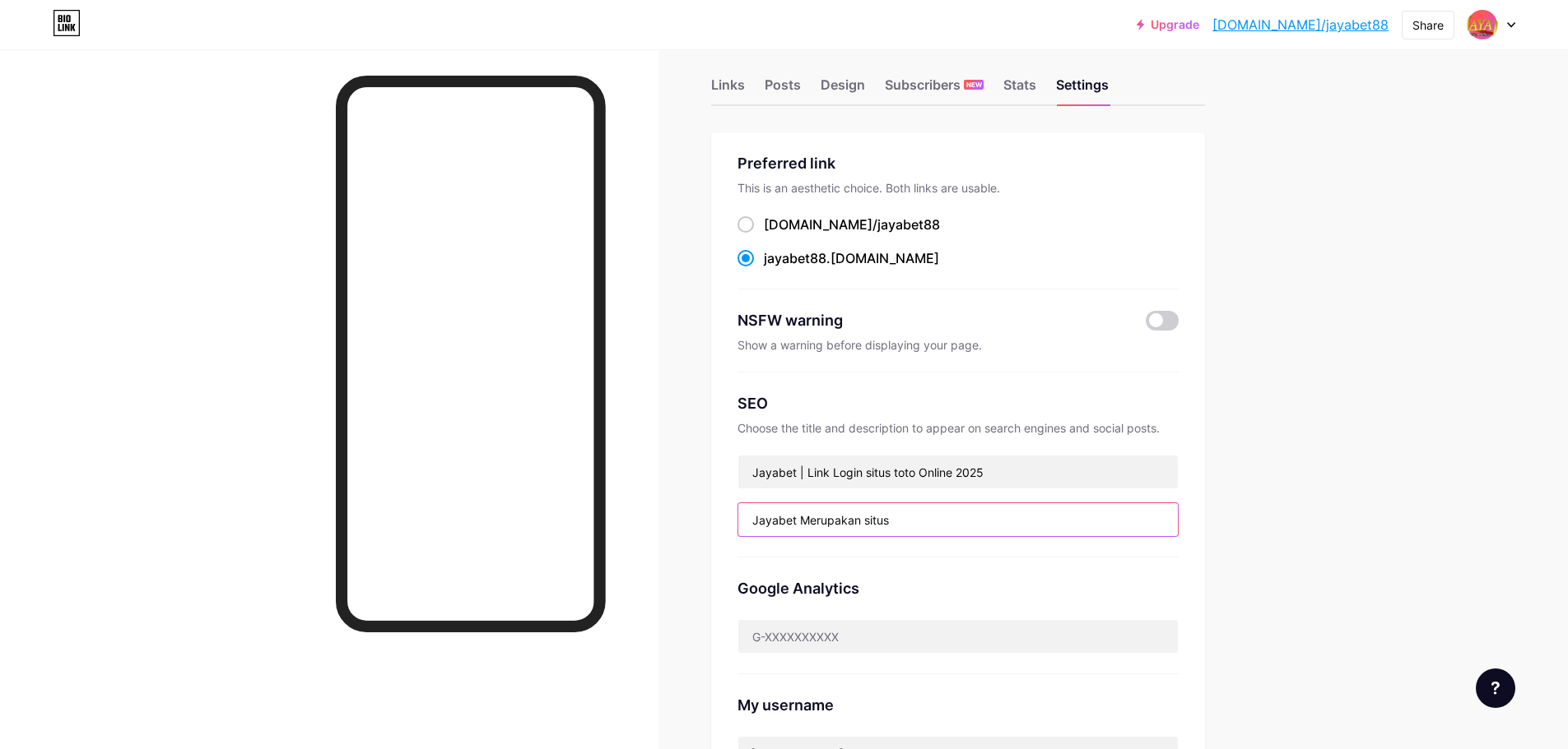
click at [901, 519] on input "Jayabet Merupakan situs" at bounding box center [957, 519] width 439 height 32
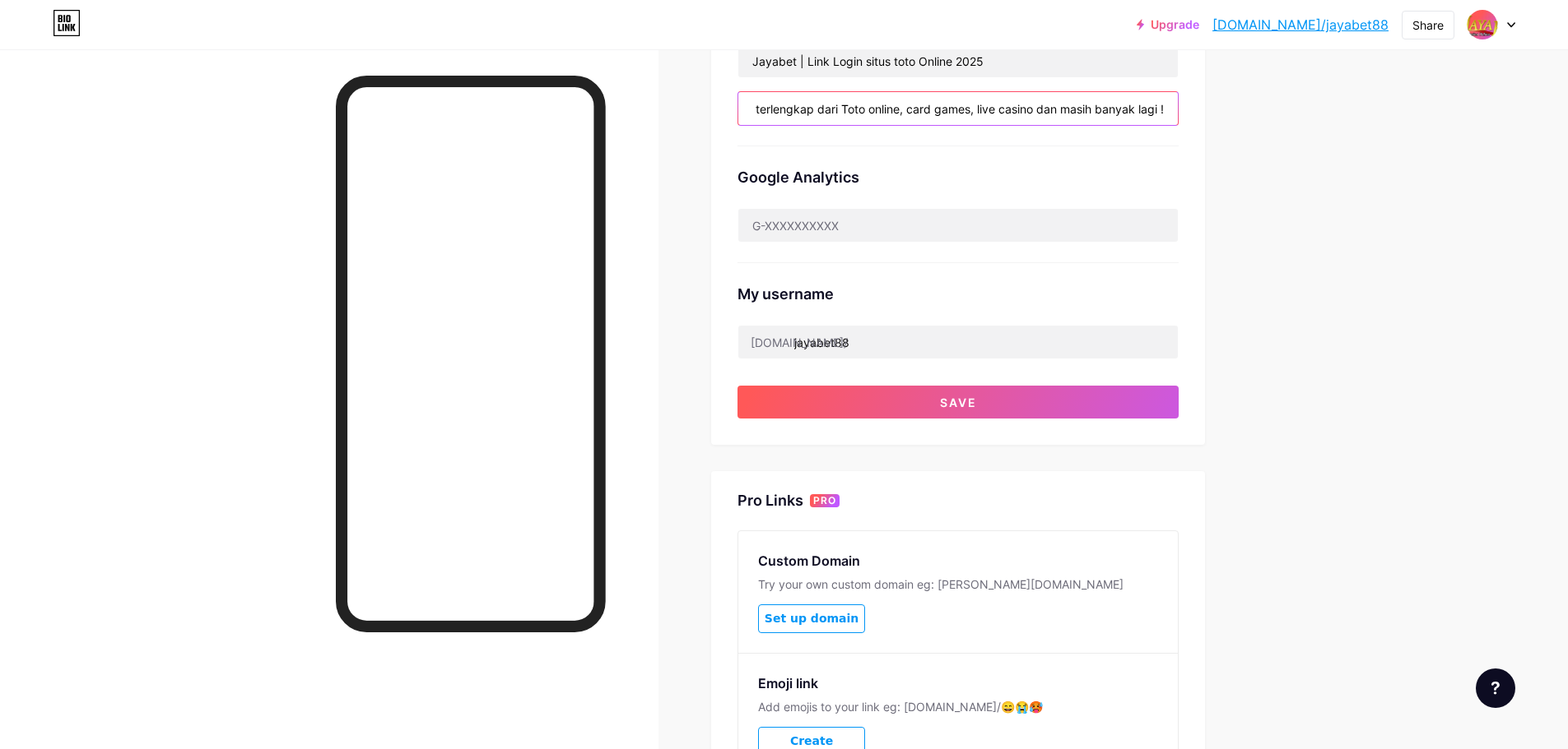
scroll to position [597, 0]
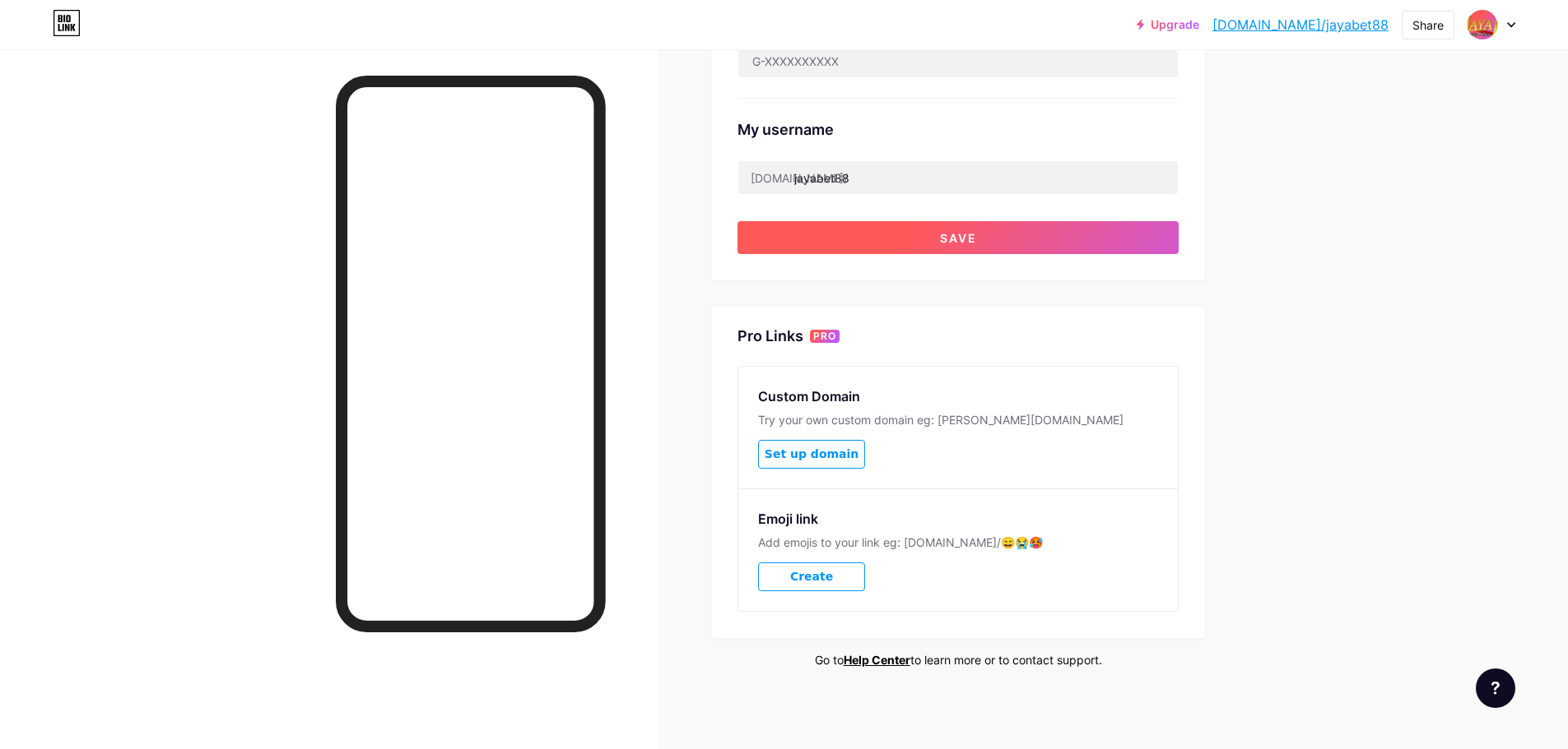
type input "Jayabet Merupakan situs toto online terpercaya yang menghadirkan permainan terl…"
click at [984, 248] on button "Save" at bounding box center [957, 237] width 441 height 32
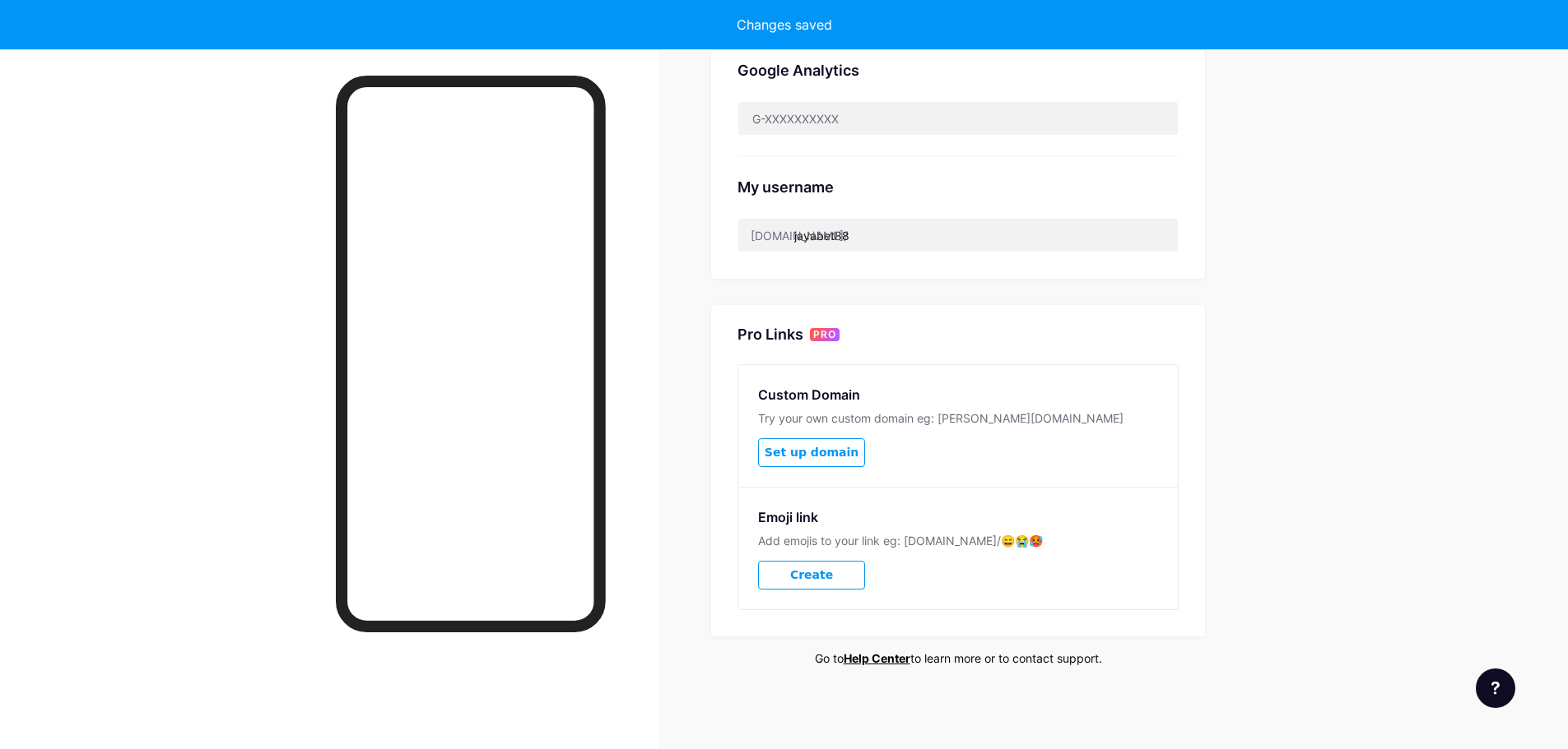
scroll to position [537, 0]
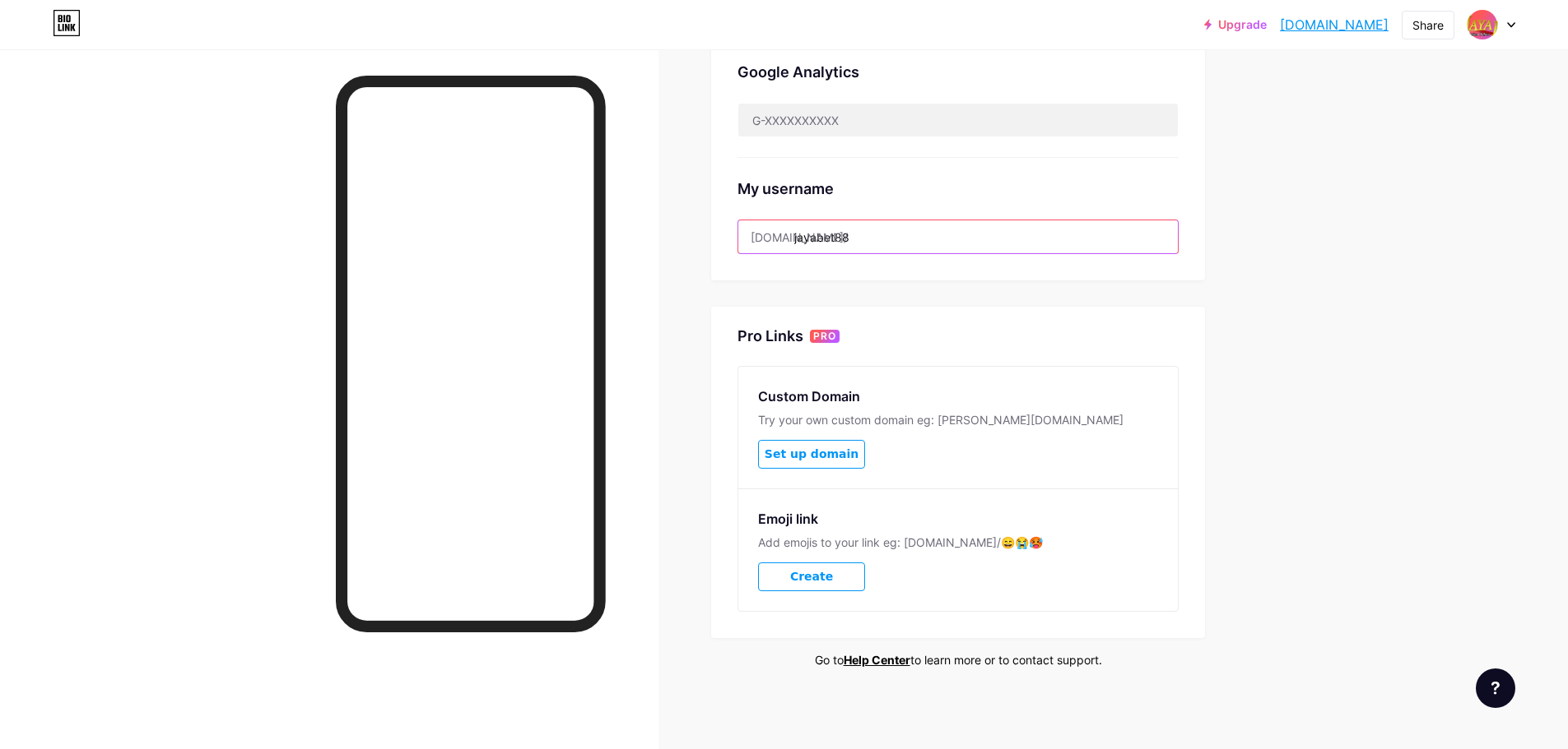
drag, startPoint x: 814, startPoint y: 232, endPoint x: 772, endPoint y: 244, distance: 43.7
click at [771, 243] on div "[DOMAIN_NAME]/ jayabet88" at bounding box center [957, 237] width 441 height 34
click at [772, 244] on input "jayabet88" at bounding box center [957, 237] width 439 height 32
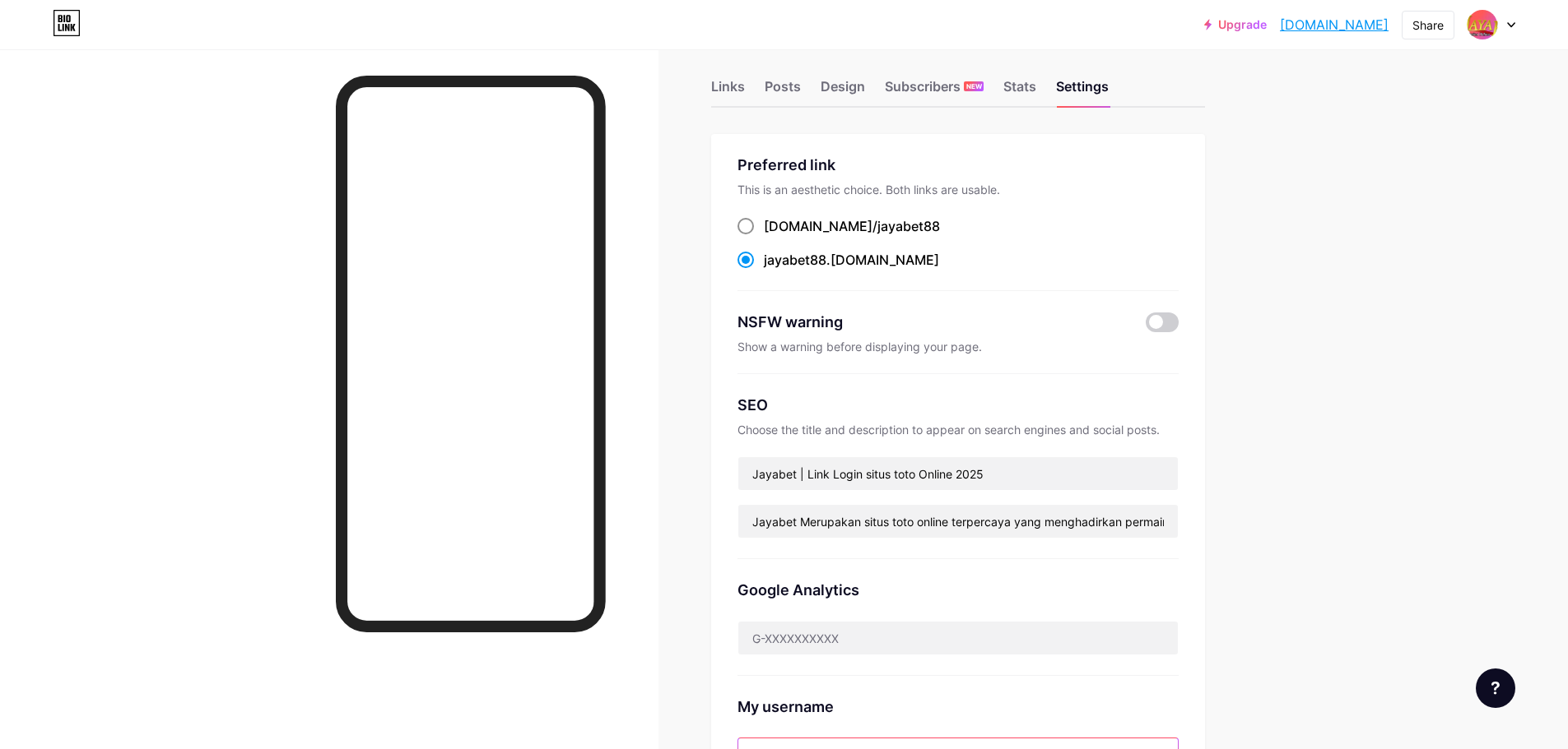
scroll to position [0, 0]
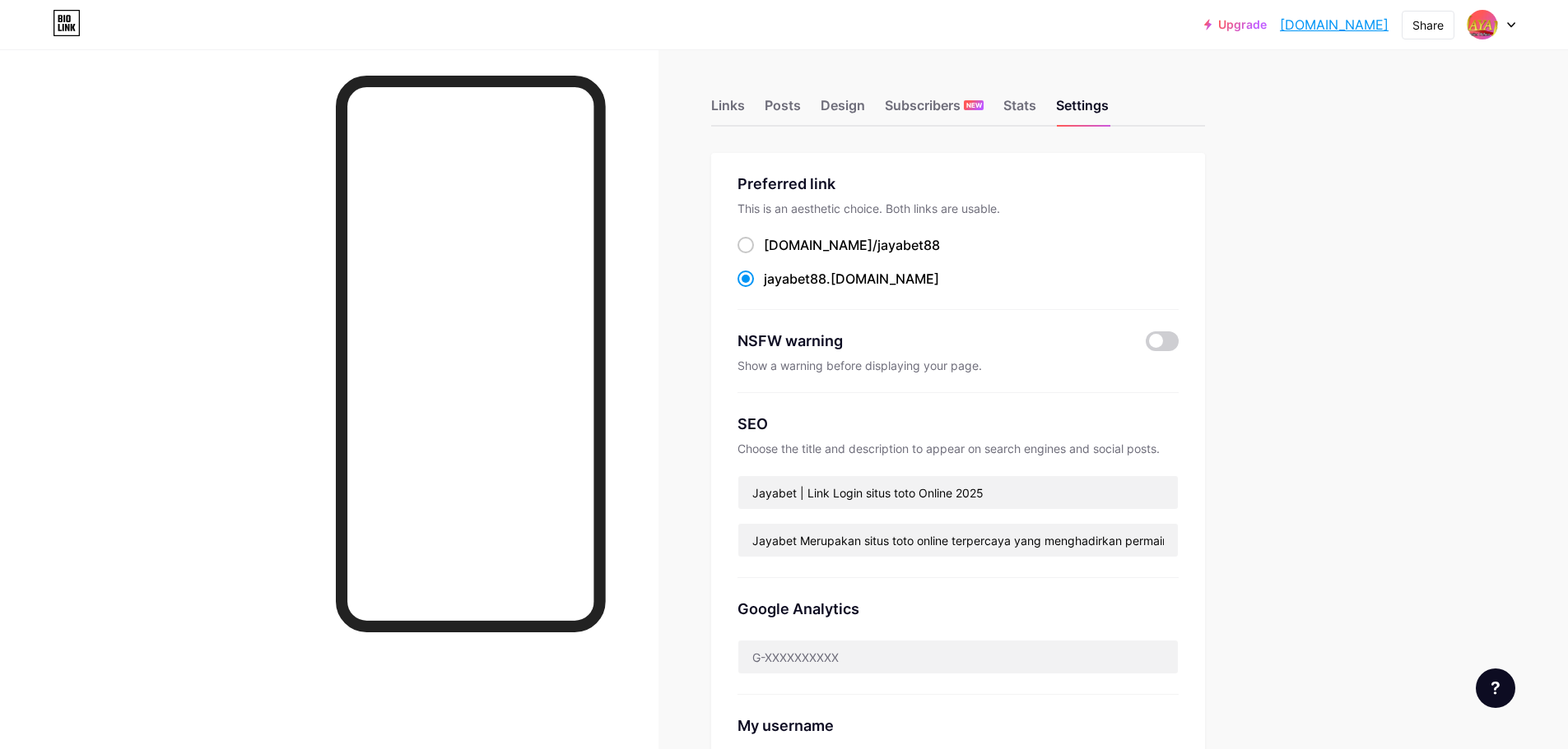
click at [789, 279] on span "jayabet88" at bounding box center [795, 279] width 62 height 17
click at [774, 289] on input "jayabet88 .[DOMAIN_NAME]" at bounding box center [770, 294] width 11 height 11
click at [789, 279] on span "jayabet88" at bounding box center [795, 279] width 62 height 17
click at [774, 289] on input "jayabet88 .[DOMAIN_NAME]" at bounding box center [770, 294] width 11 height 11
click at [789, 279] on span "jayabet88" at bounding box center [795, 279] width 62 height 17
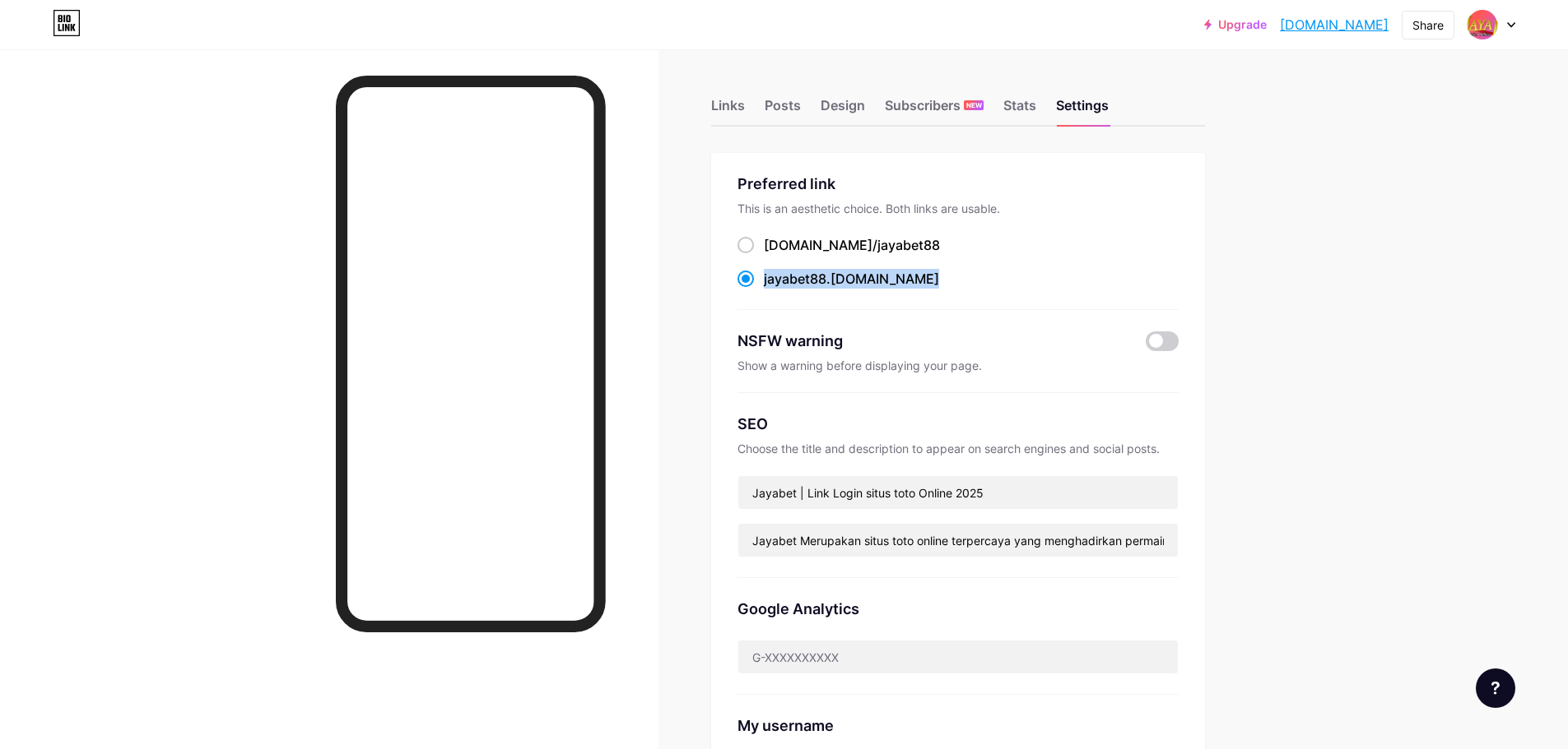
click at [774, 289] on input "jayabet88 .[DOMAIN_NAME]" at bounding box center [770, 294] width 11 height 11
copy div "jayabet88 .[DOMAIN_NAME]"
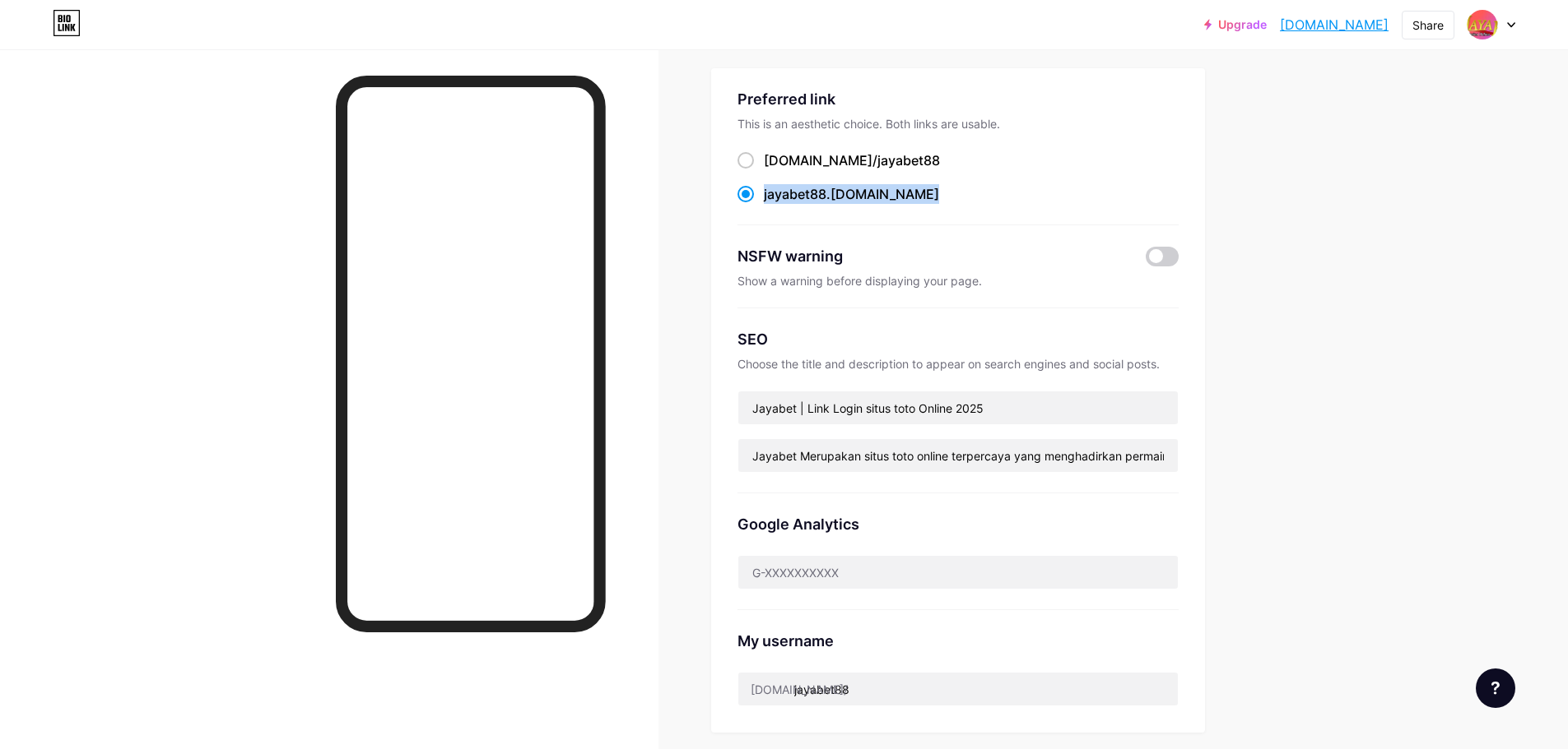
scroll to position [247, 0]
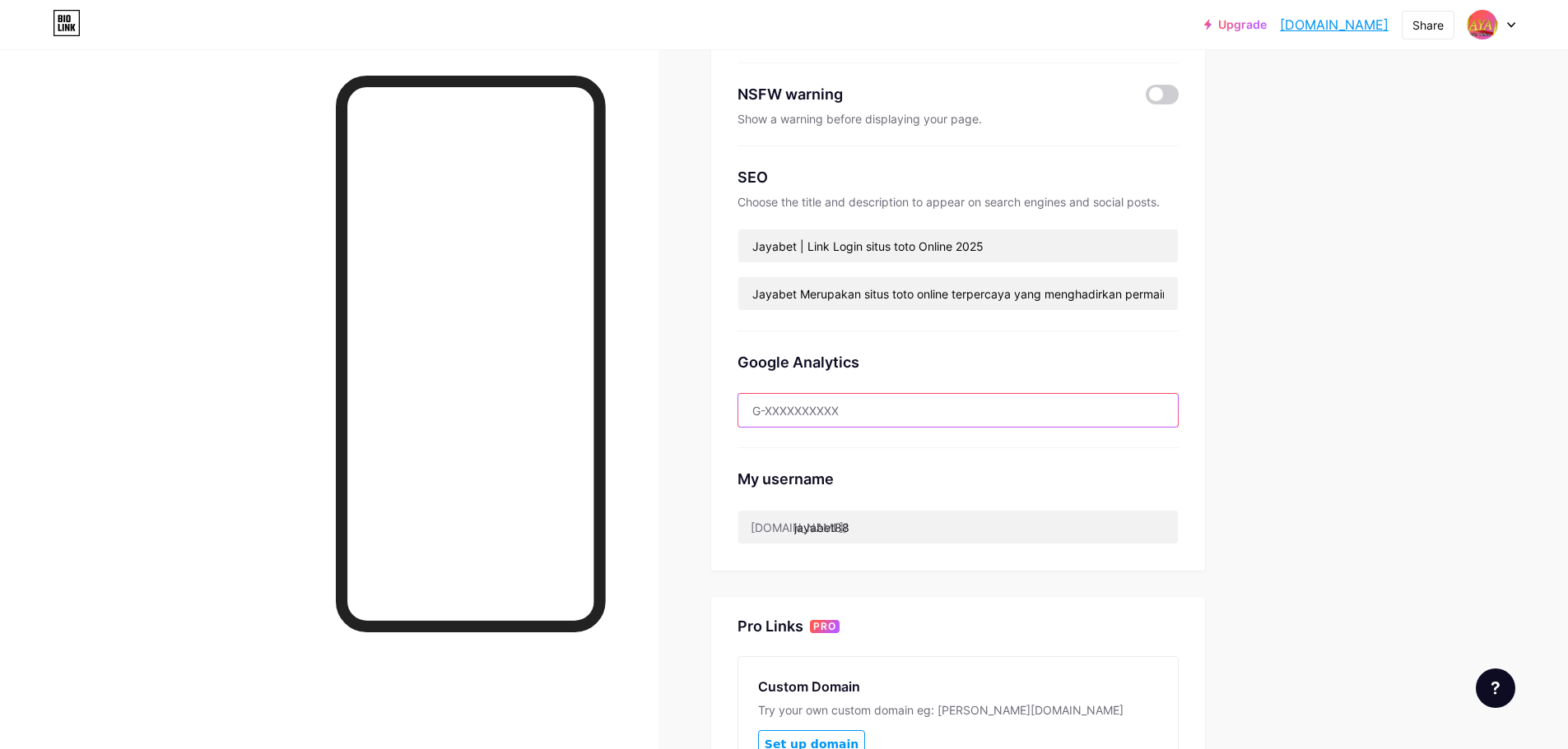
click at [859, 417] on input "text" at bounding box center [957, 410] width 439 height 32
click at [826, 490] on div "My username [DOMAIN_NAME]/ jayabet88" at bounding box center [957, 497] width 441 height 97
click at [822, 508] on div "My username [DOMAIN_NAME]/ jayabet88" at bounding box center [957, 497] width 441 height 97
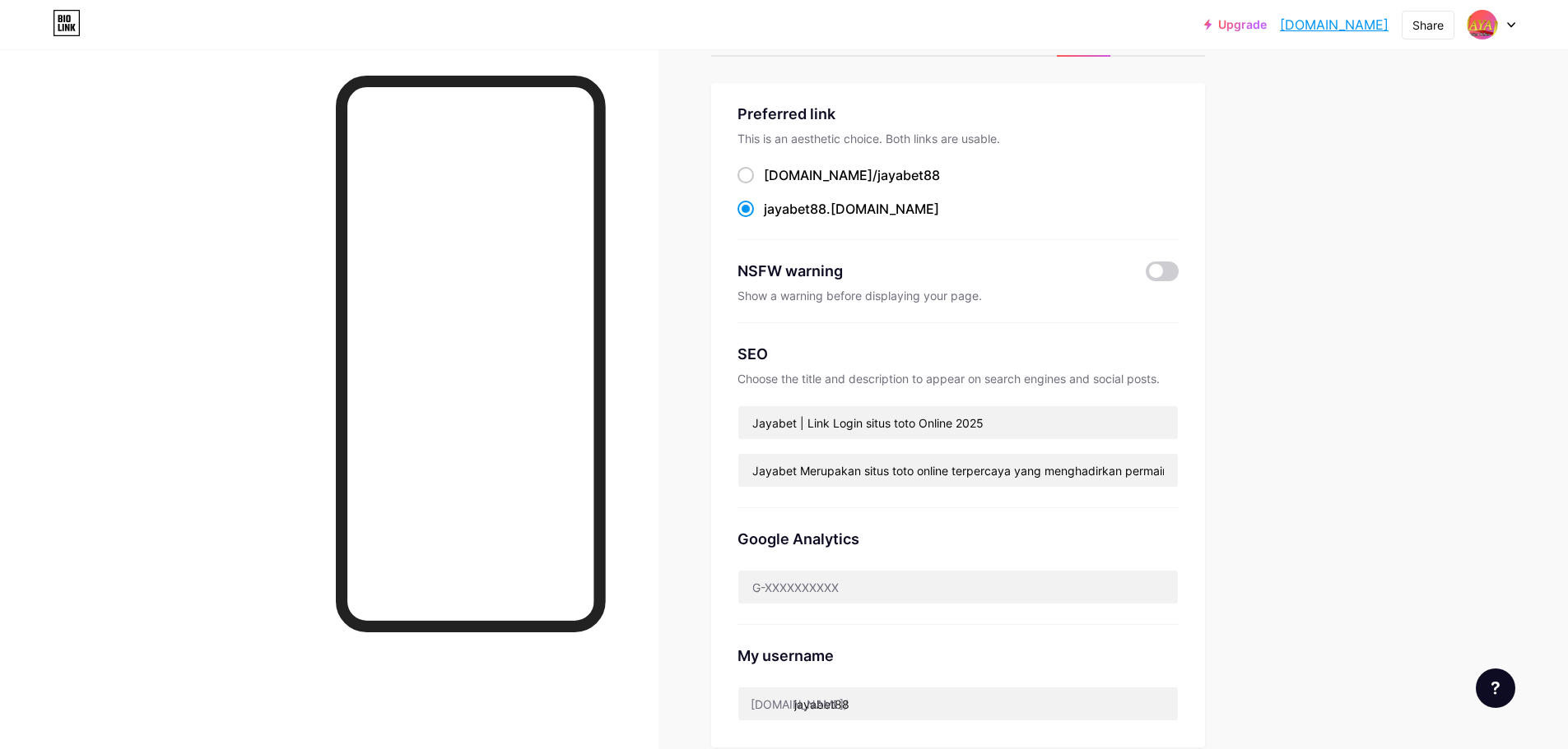
scroll to position [0, 0]
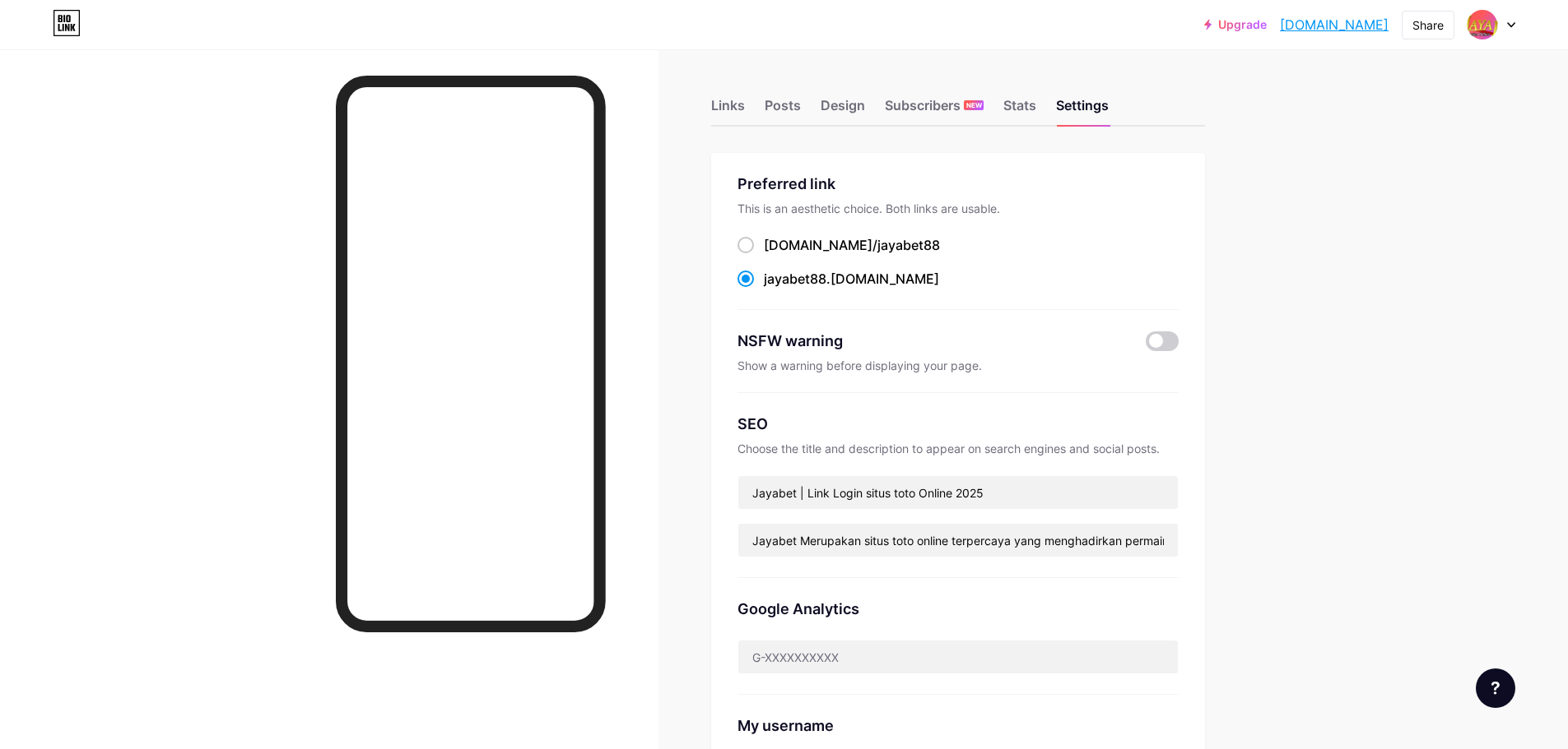
click at [1044, 106] on div "Links Posts Design Subscribers NEW Stats Settings" at bounding box center [958, 97] width 494 height 58
click at [1036, 107] on div "Stats" at bounding box center [1018, 110] width 32 height 30
click at [1028, 107] on div "Stats" at bounding box center [1018, 110] width 32 height 30
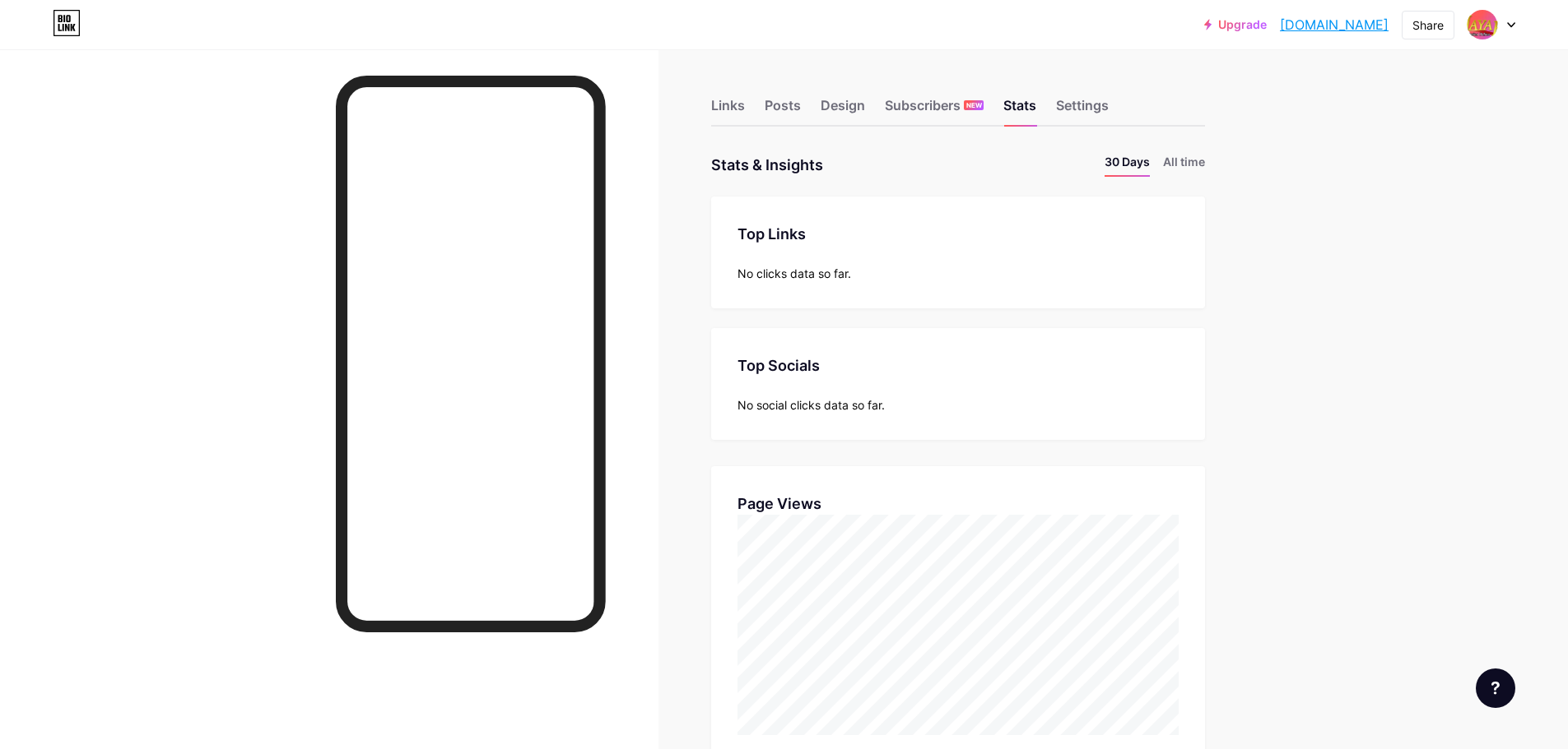
scroll to position [749, 1568]
click at [1344, 257] on div "Upgrade jayabet88.bio.l... [DOMAIN_NAME] Share Switch accounts Jayabet [DOMAIN_…" at bounding box center [784, 553] width 1568 height 1107
click at [954, 131] on div "Links Posts Design Subscribers NEW Stats Settings Stats & Insights Page Stats 3…" at bounding box center [637, 578] width 1274 height 1058
click at [944, 108] on div "Subscribers NEW" at bounding box center [934, 110] width 98 height 30
click at [859, 97] on div "Design" at bounding box center [843, 110] width 45 height 30
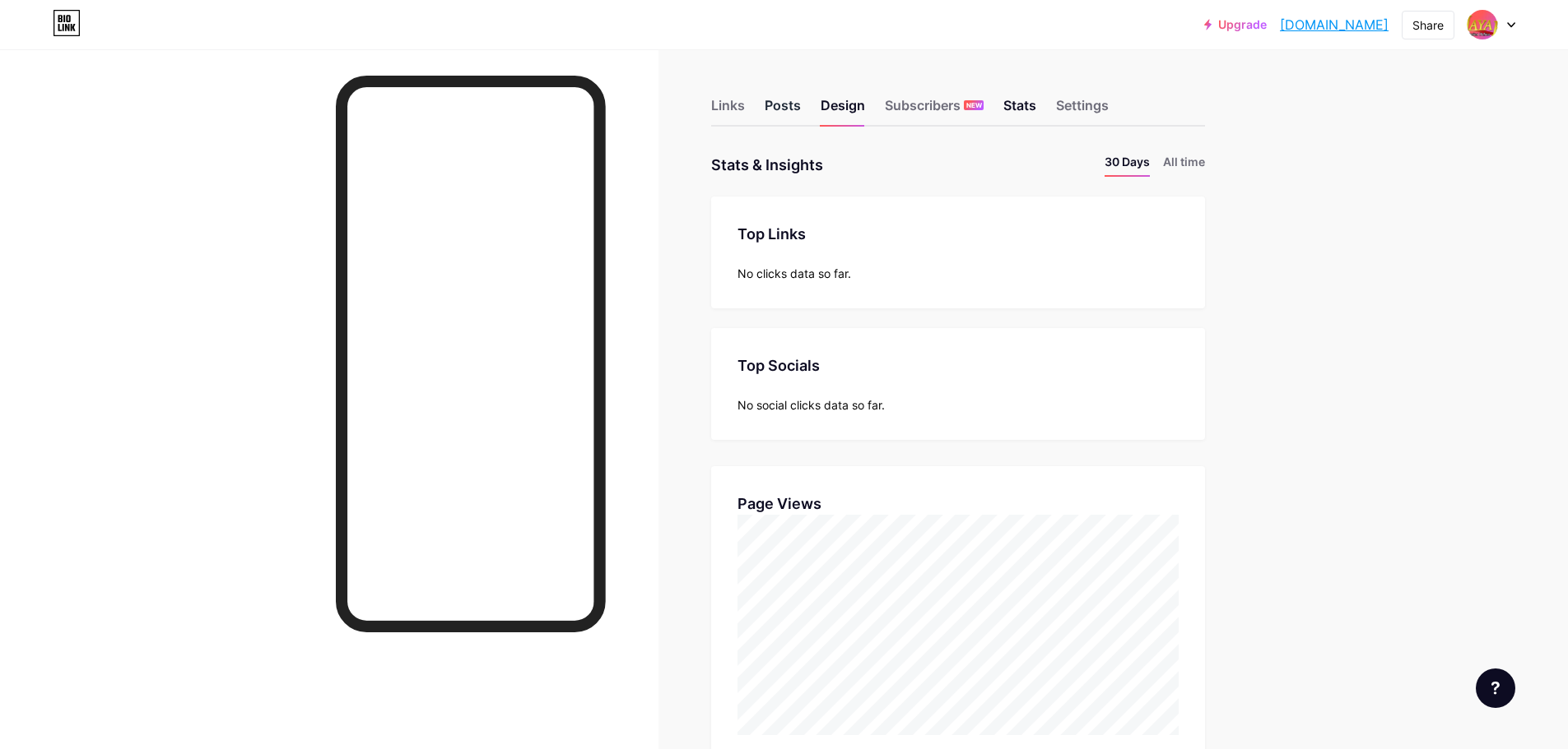
click at [787, 101] on div "Posts" at bounding box center [782, 110] width 36 height 30
click at [852, 107] on div "Design" at bounding box center [843, 110] width 45 height 30
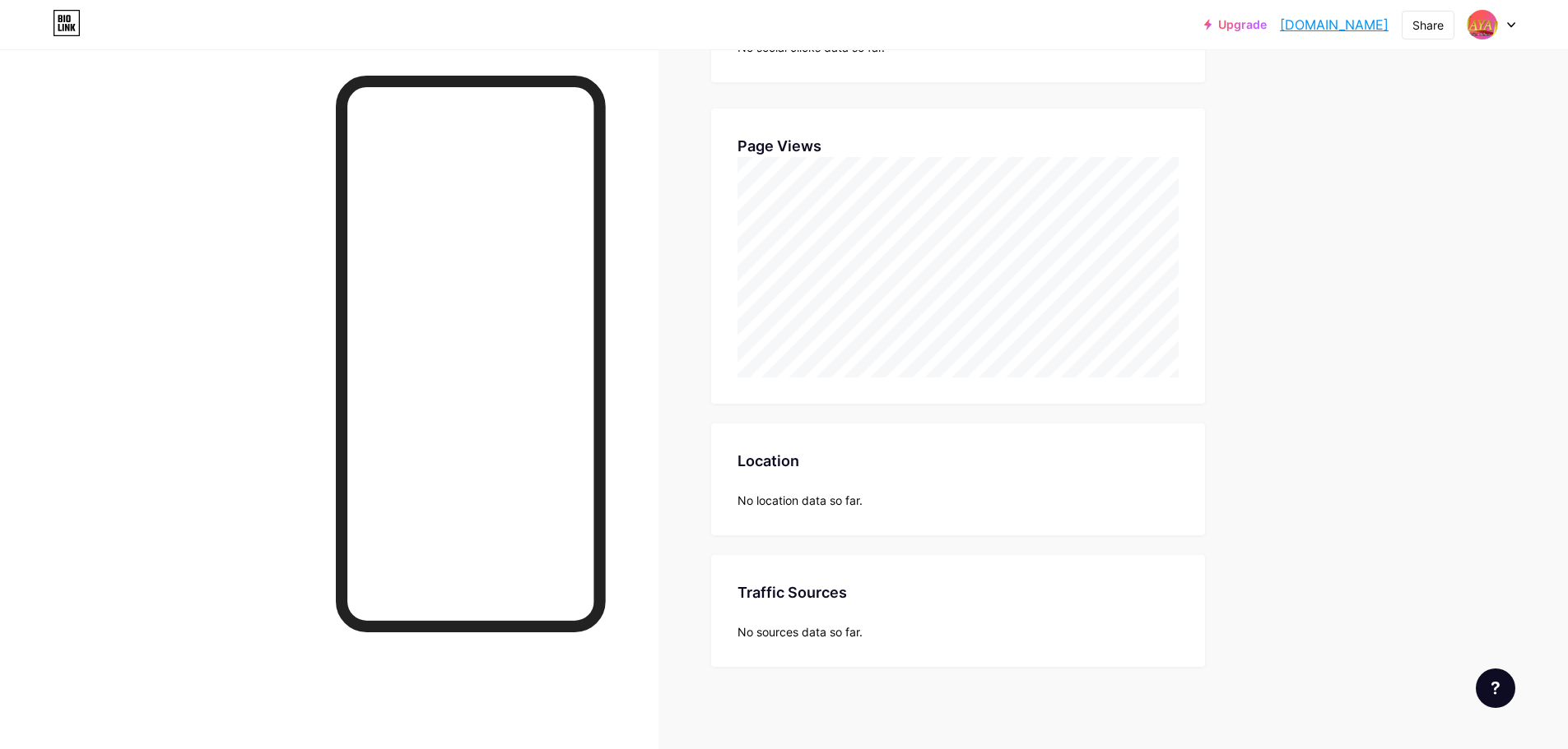
scroll to position [0, 0]
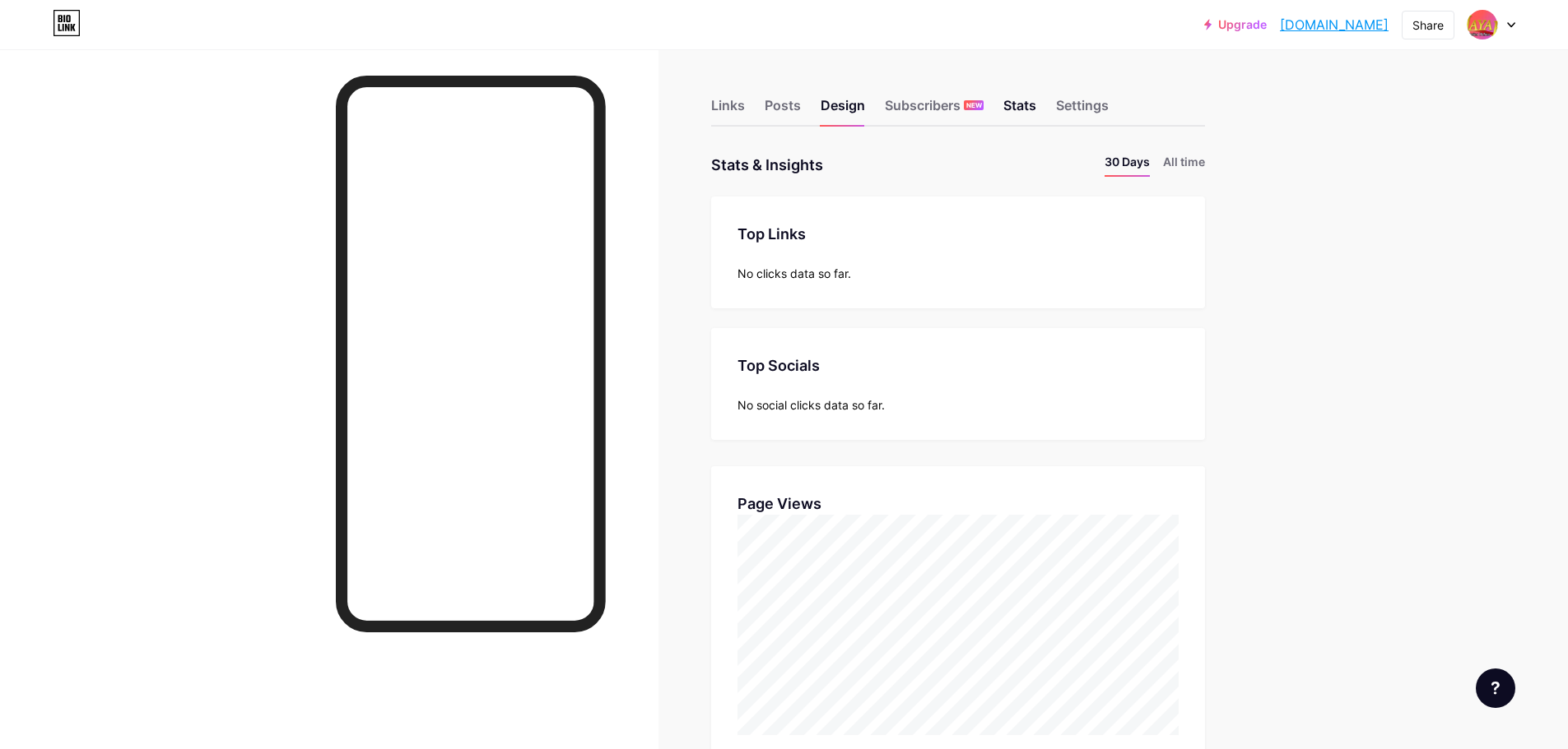
click at [798, 252] on div "Top Links Links No clicks data so far." at bounding box center [958, 252] width 494 height 112
click at [1191, 157] on li "All time" at bounding box center [1183, 165] width 42 height 24
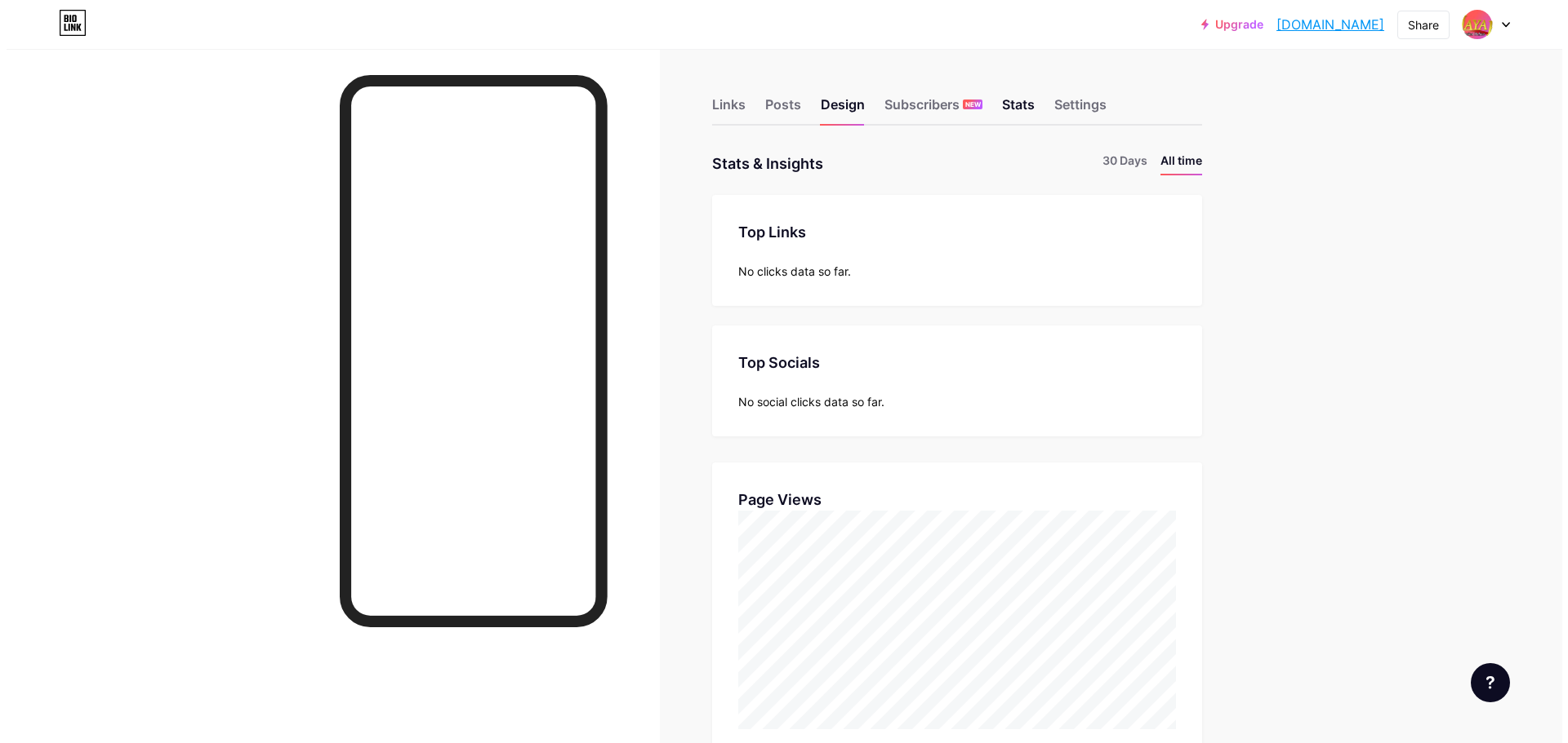
scroll to position [743, 1556]
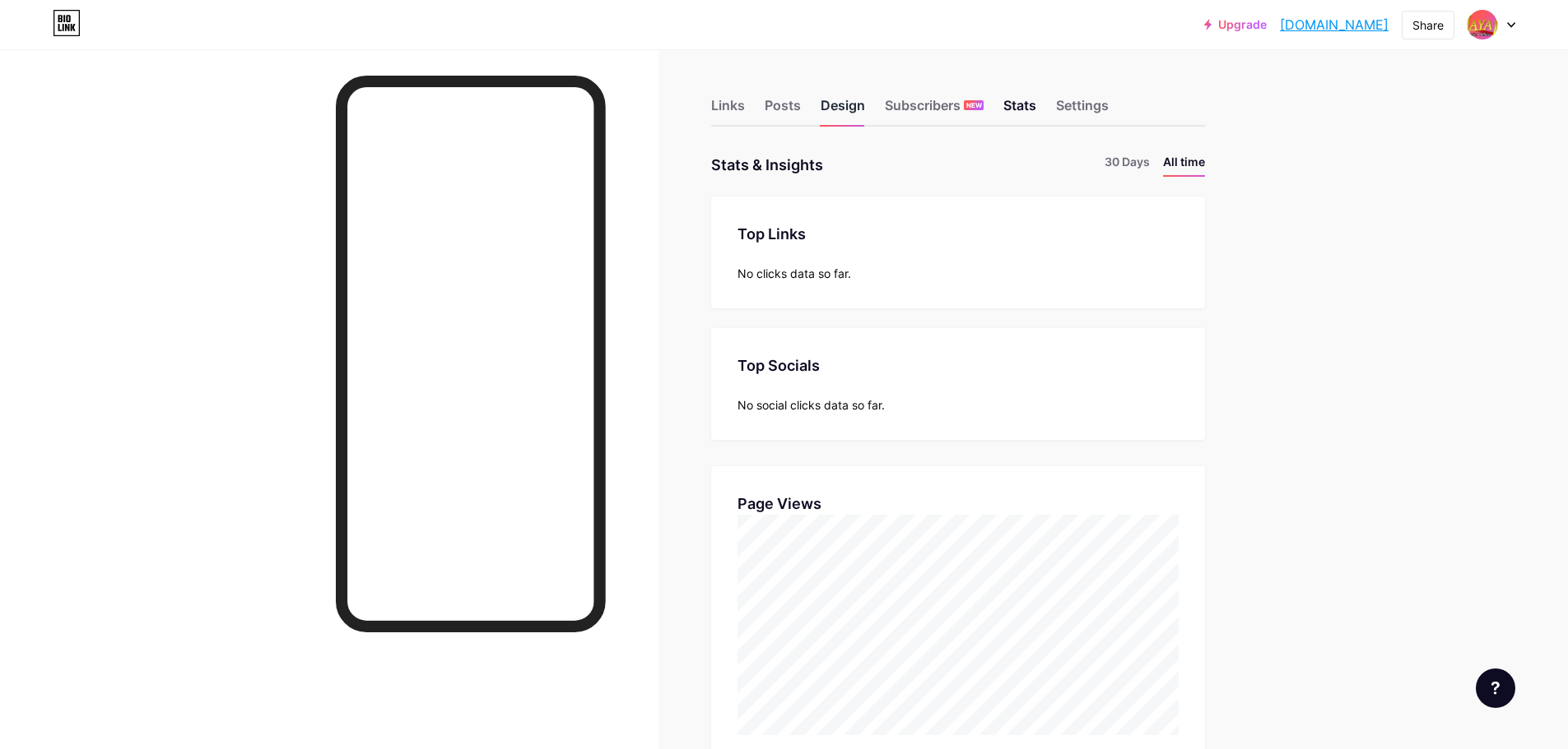
click at [834, 124] on div "Design" at bounding box center [843, 110] width 45 height 30
click at [842, 108] on div "Design" at bounding box center [843, 110] width 45 height 30
drag, startPoint x: 810, startPoint y: 116, endPoint x: 802, endPoint y: 118, distance: 8.2
click at [802, 118] on div "Links Posts Design Subscribers NEW Stats Settings" at bounding box center [958, 97] width 494 height 58
click at [800, 118] on div "Posts" at bounding box center [782, 110] width 36 height 30
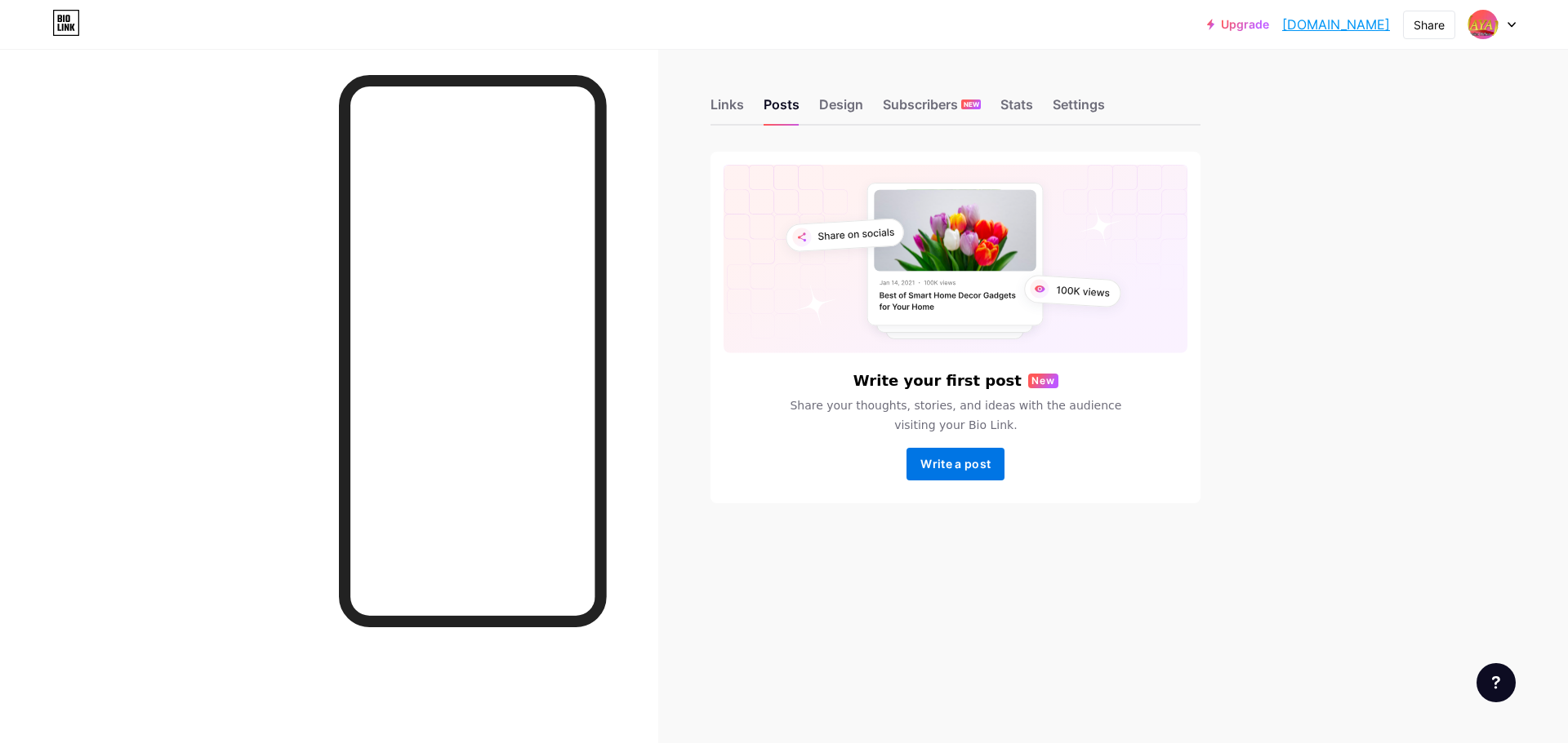
click at [935, 468] on span "Write a post" at bounding box center [955, 463] width 70 height 14
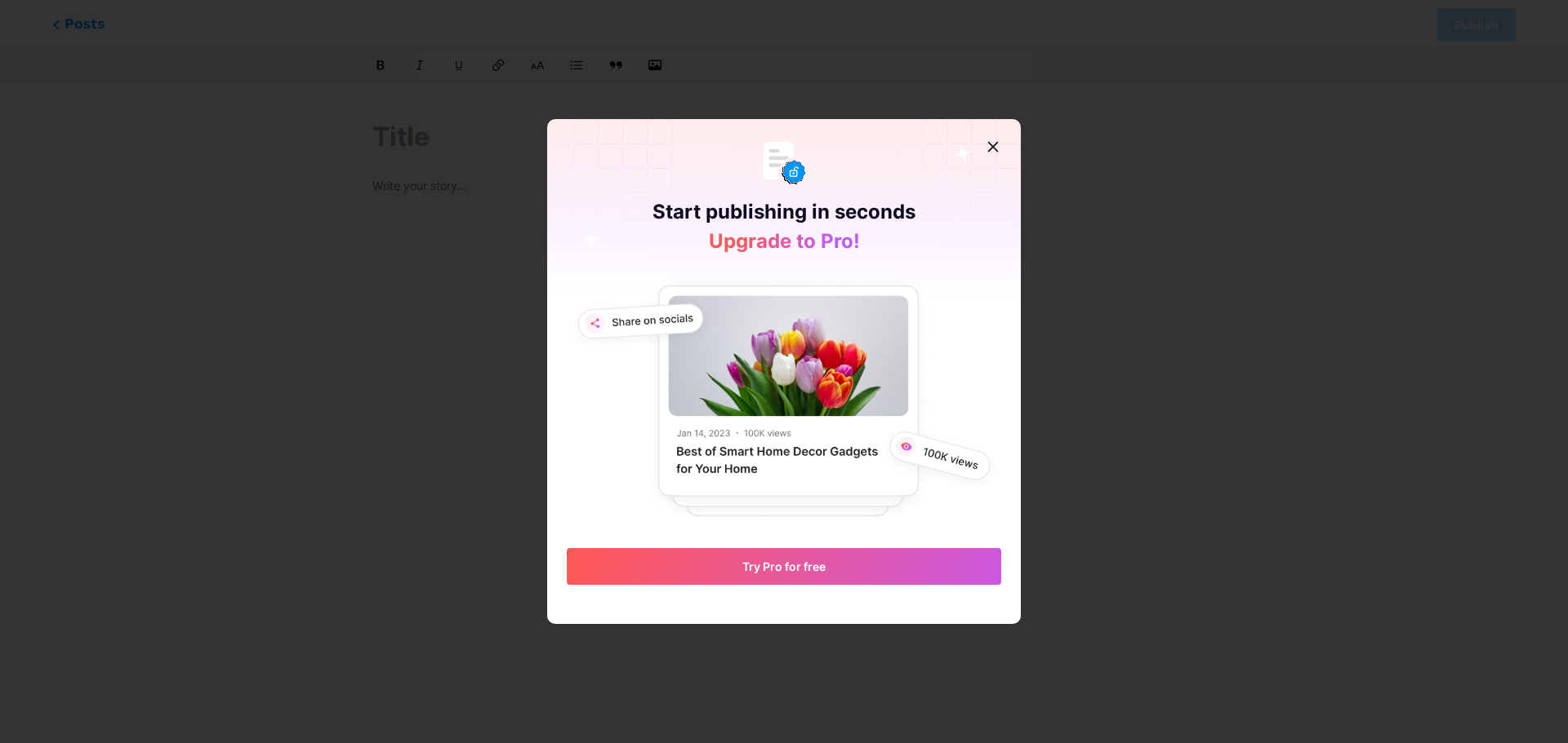
click at [980, 145] on div at bounding box center [993, 147] width 29 height 29
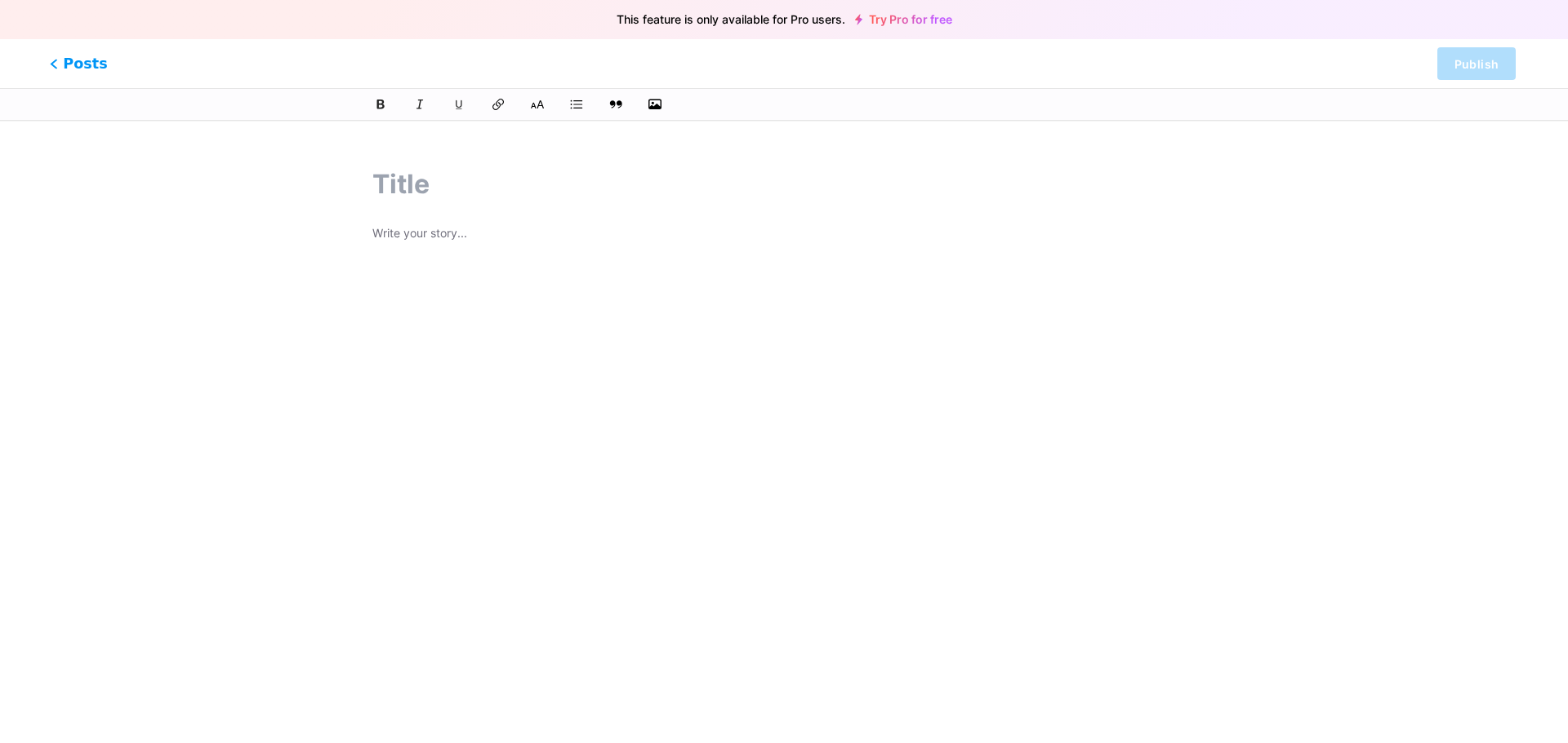
click at [61, 53] on span "Posts" at bounding box center [78, 64] width 58 height 21
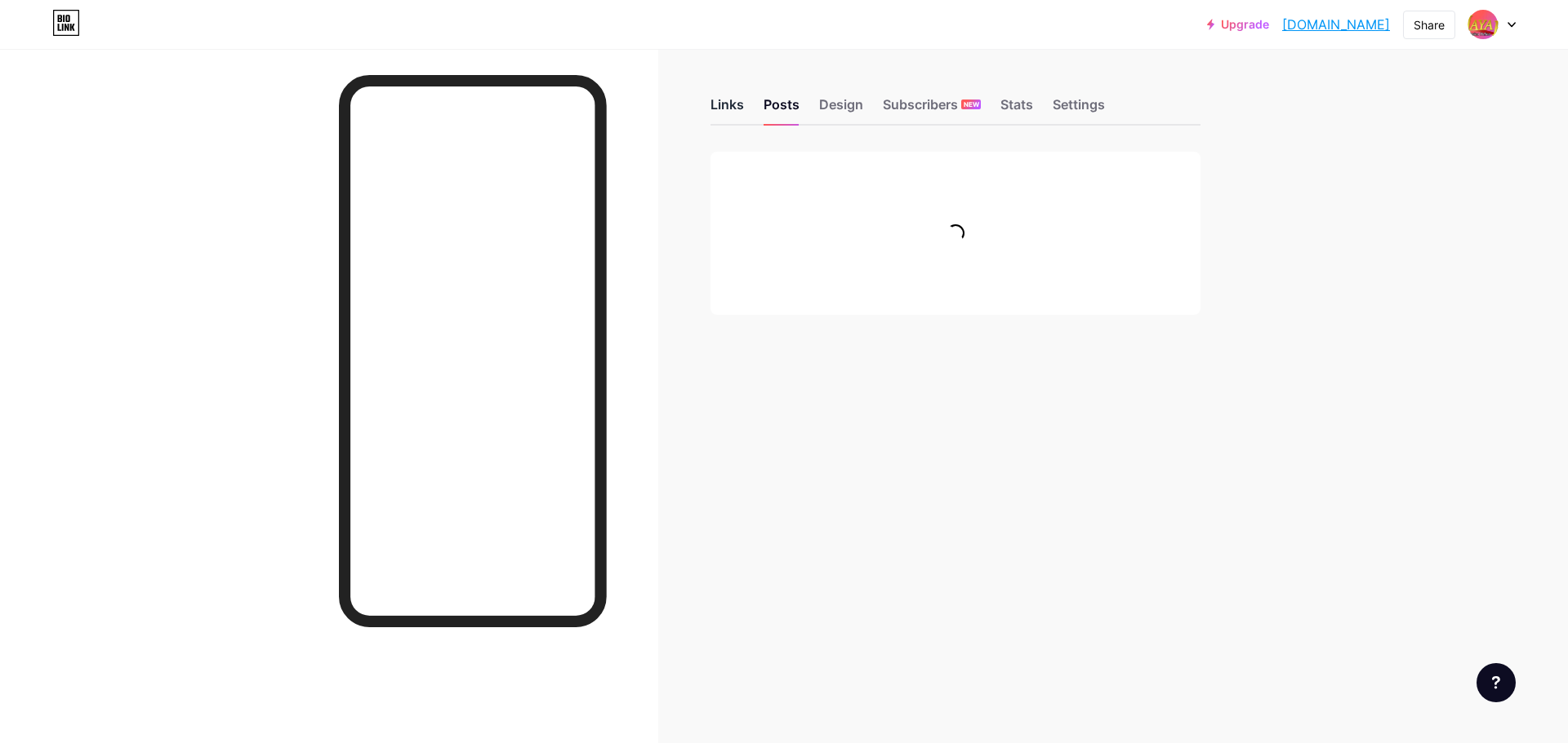
click at [739, 104] on div "Links" at bounding box center [727, 110] width 33 height 29
